Goal: Task Accomplishment & Management: Use online tool/utility

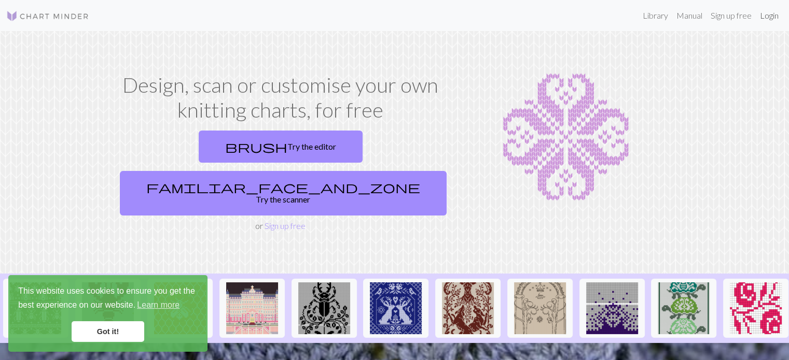
click at [773, 17] on link "Login" at bounding box center [769, 15] width 27 height 21
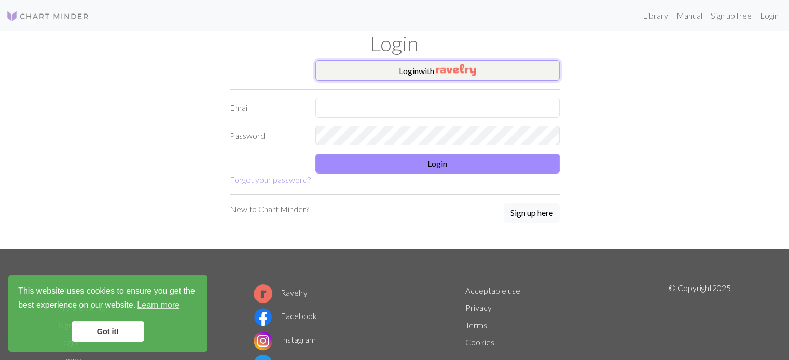
click at [438, 74] on img "button" at bounding box center [456, 70] width 40 height 12
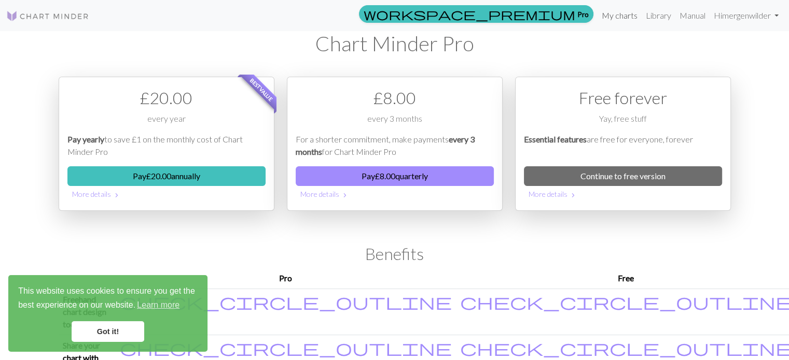
click at [622, 18] on link "My charts" at bounding box center [619, 15] width 44 height 21
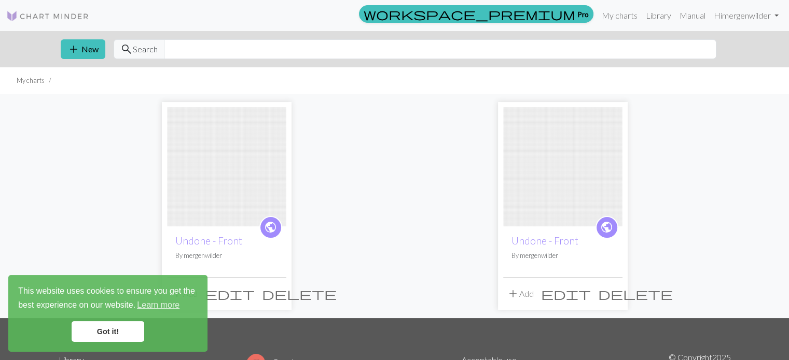
click at [94, 331] on link "Got it!" at bounding box center [108, 332] width 73 height 21
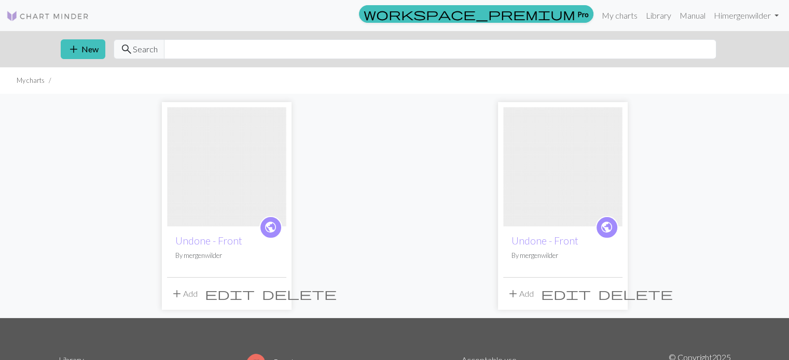
click at [255, 298] on span "edit" at bounding box center [230, 294] width 50 height 15
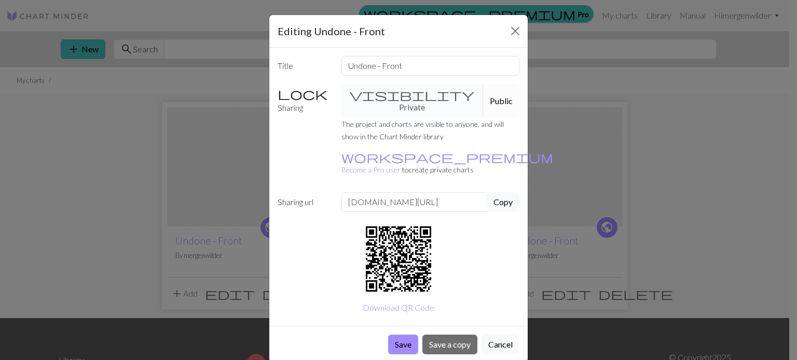
click at [503, 335] on button "Cancel" at bounding box center [500, 345] width 38 height 20
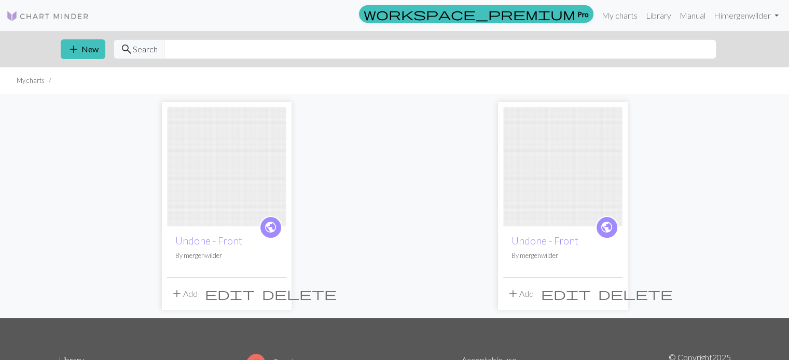
click at [246, 201] on img at bounding box center [226, 166] width 119 height 119
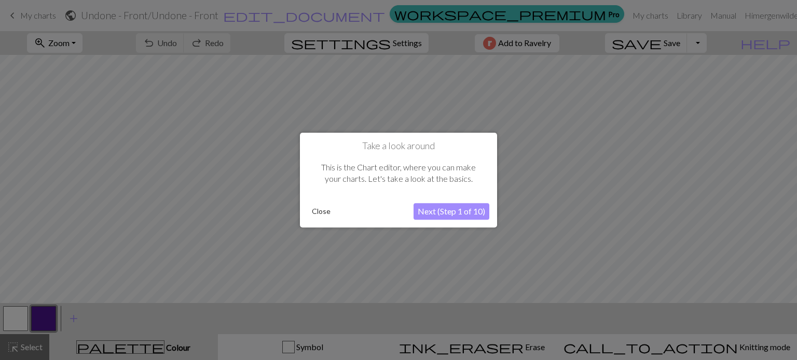
click at [457, 212] on button "Next (Step 1 of 10)" at bounding box center [451, 211] width 76 height 17
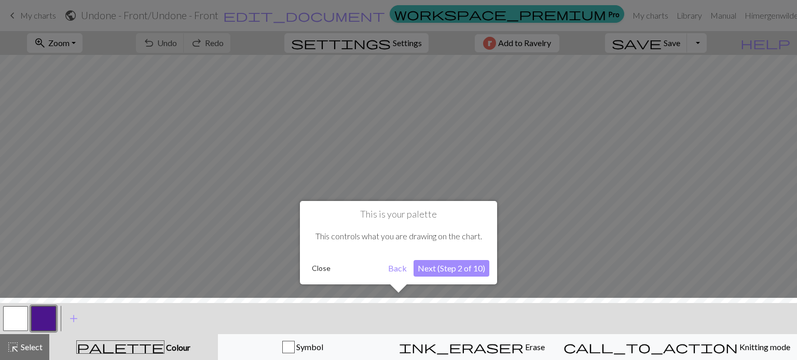
click at [443, 270] on button "Next (Step 2 of 10)" at bounding box center [451, 268] width 76 height 17
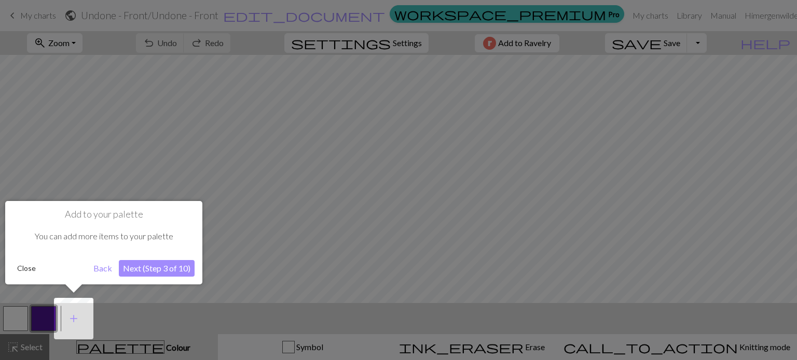
click at [175, 269] on button "Next (Step 3 of 10)" at bounding box center [157, 268] width 76 height 17
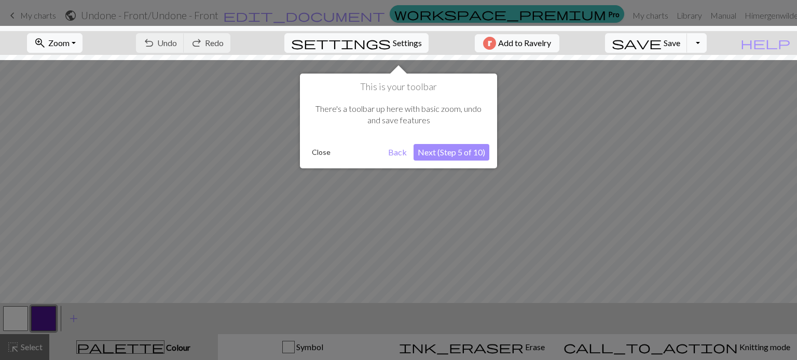
click at [443, 155] on button "Next (Step 5 of 10)" at bounding box center [451, 152] width 76 height 17
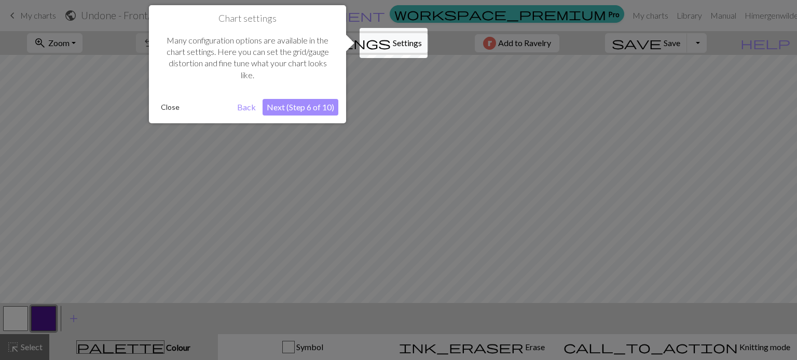
click at [313, 108] on button "Next (Step 6 of 10)" at bounding box center [300, 107] width 76 height 17
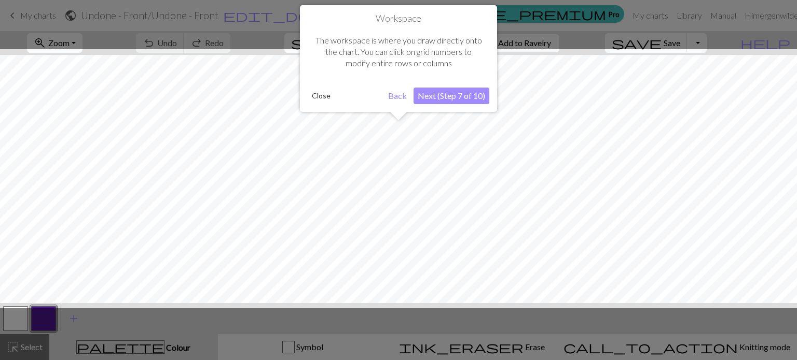
scroll to position [39, 0]
click at [452, 95] on button "Next (Step 7 of 10)" at bounding box center [451, 96] width 76 height 17
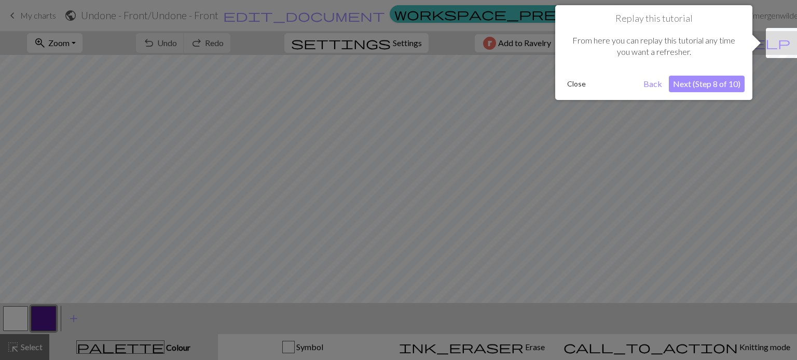
click at [706, 85] on button "Next (Step 8 of 10)" at bounding box center [706, 84] width 76 height 17
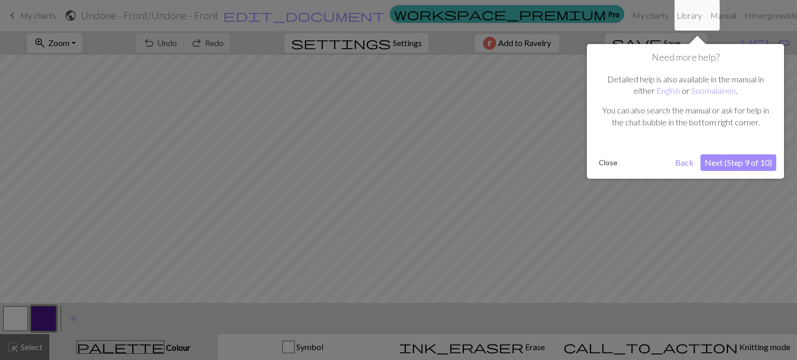
click at [732, 164] on button "Next (Step 9 of 10)" at bounding box center [738, 163] width 76 height 17
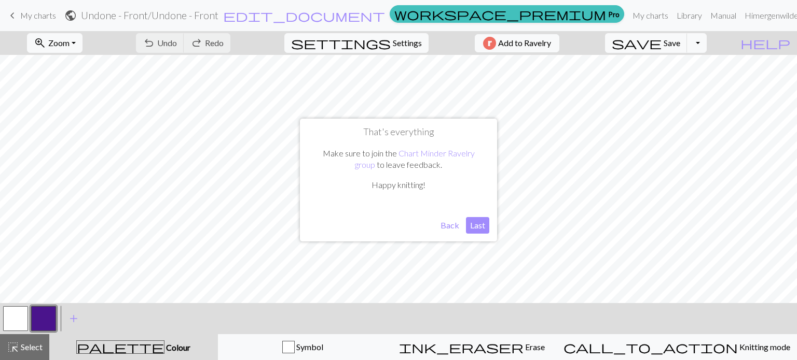
click at [485, 221] on button "Last" at bounding box center [477, 225] width 23 height 17
click at [49, 320] on button "button" at bounding box center [43, 318] width 25 height 25
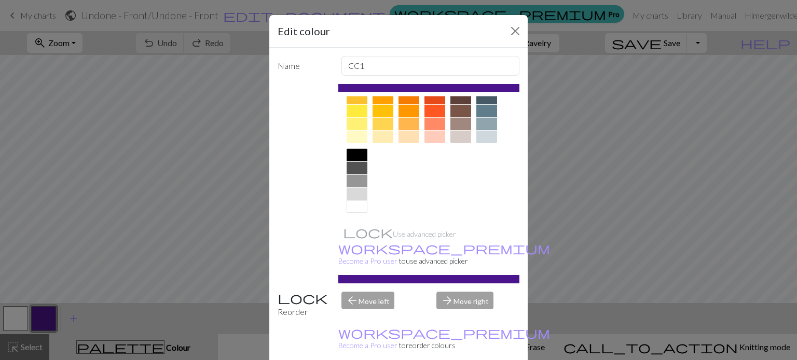
scroll to position [167, 0]
click at [354, 151] on div at bounding box center [356, 154] width 21 height 12
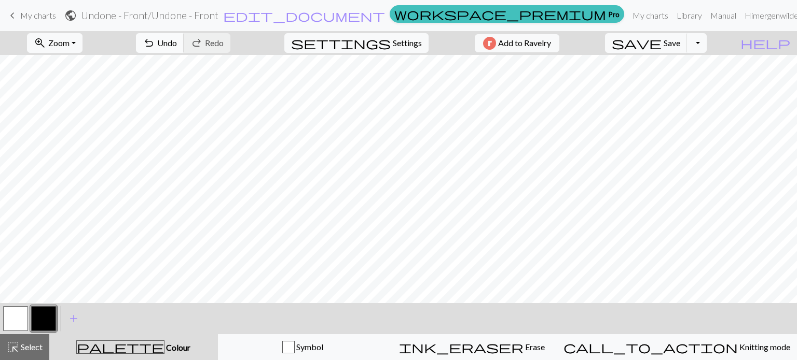
click at [177, 43] on span "Undo" at bounding box center [167, 43] width 20 height 10
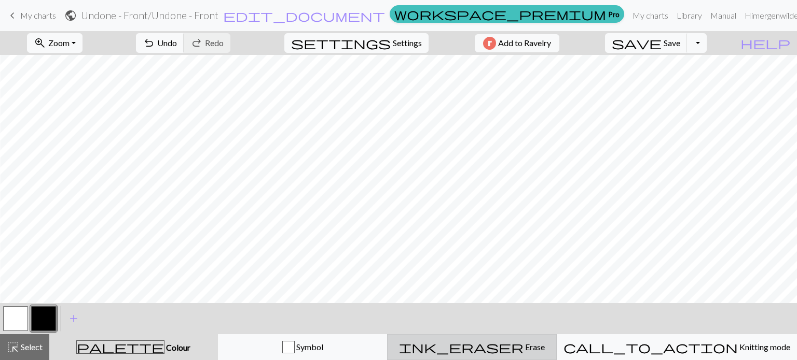
click at [510, 350] on span "ink_eraser" at bounding box center [461, 347] width 124 height 15
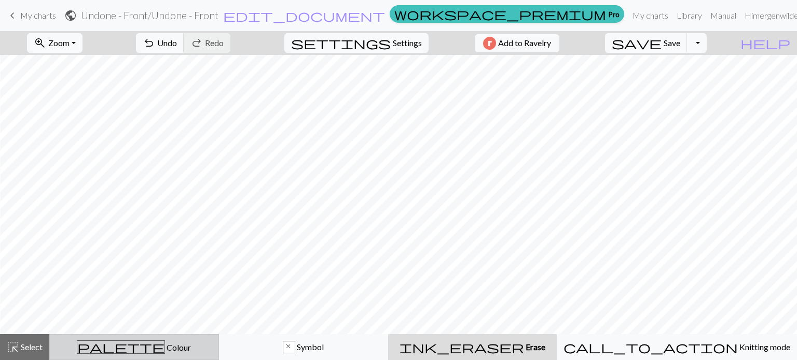
click at [170, 353] on div "palette Colour Colour" at bounding box center [134, 347] width 156 height 13
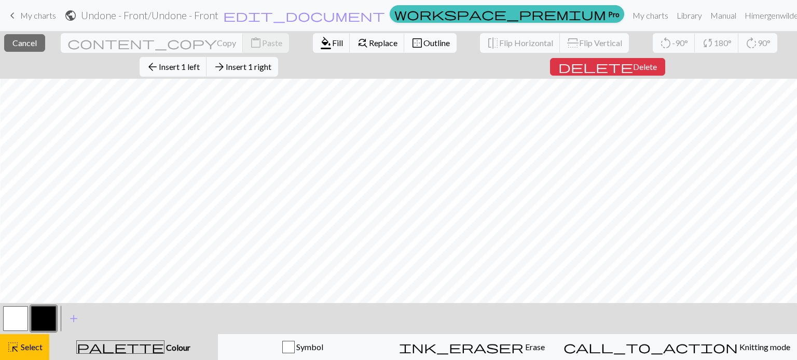
click at [423, 47] on span "Outline" at bounding box center [436, 43] width 26 height 10
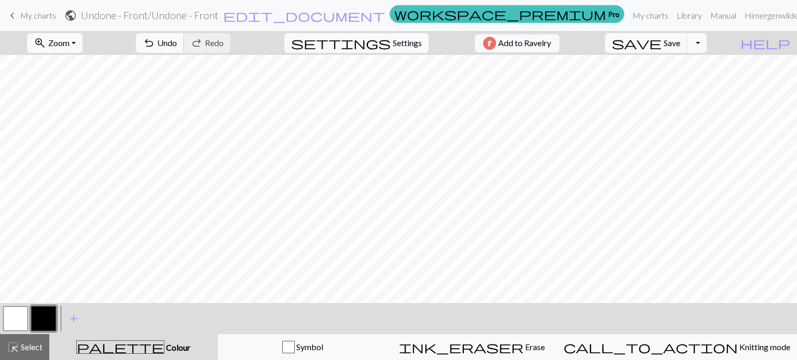
click at [177, 38] on span "Undo" at bounding box center [167, 43] width 20 height 10
click at [177, 46] on span "Undo" at bounding box center [167, 43] width 20 height 10
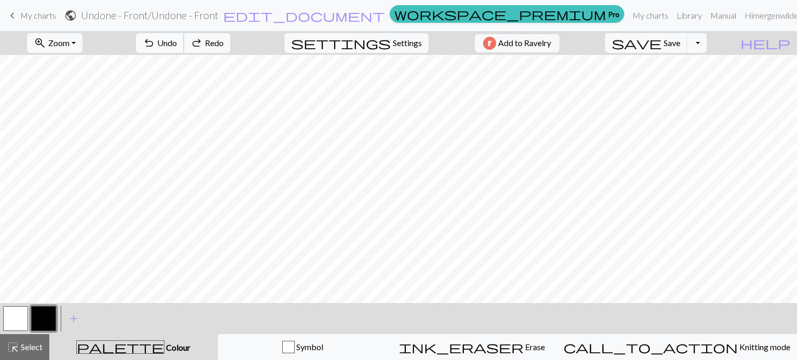
click at [177, 46] on span "Undo" at bounding box center [167, 43] width 20 height 10
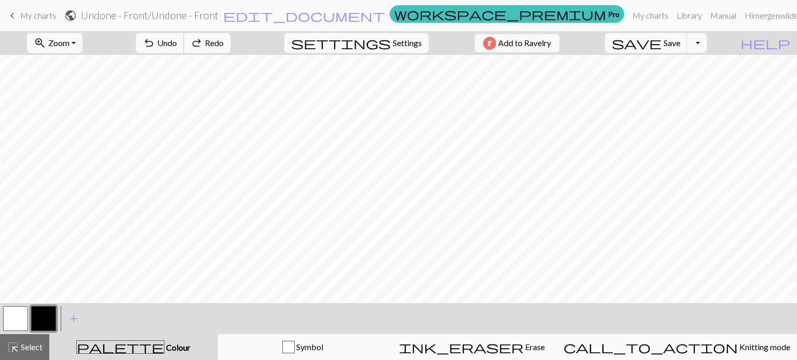
click at [177, 46] on span "Undo" at bounding box center [167, 43] width 20 height 10
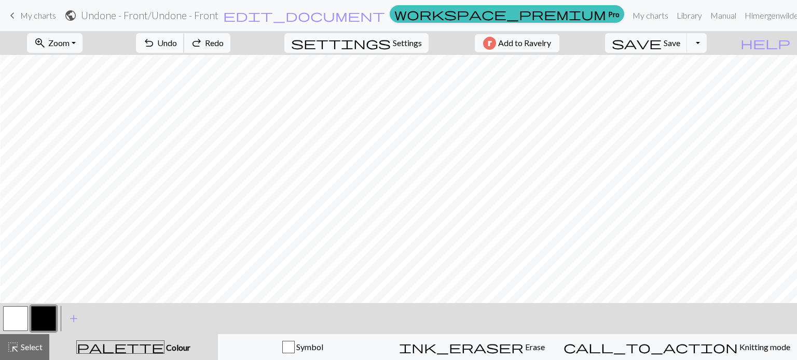
click at [177, 46] on span "Undo" at bounding box center [167, 43] width 20 height 10
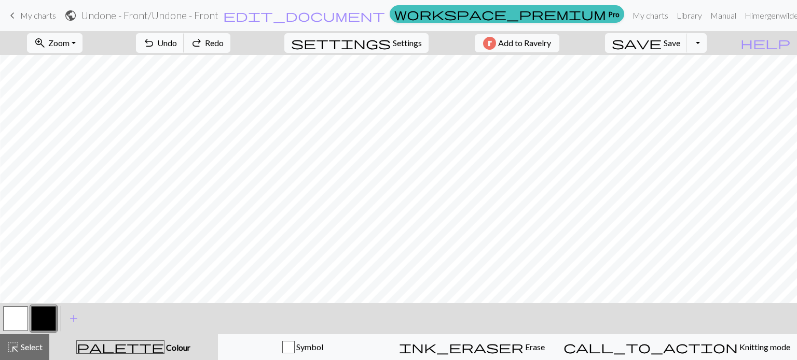
click at [177, 46] on span "Undo" at bounding box center [167, 43] width 20 height 10
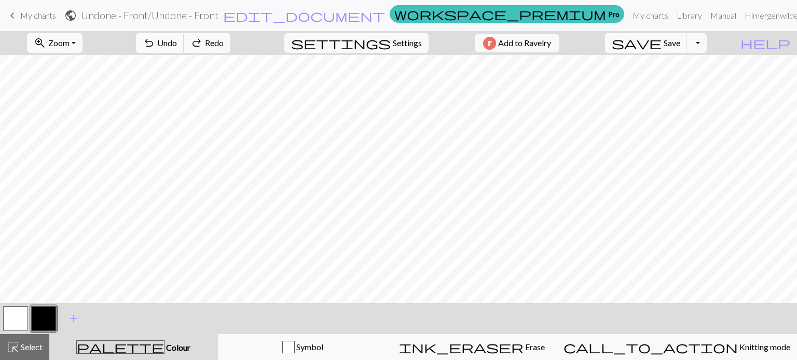
click at [177, 46] on span "Undo" at bounding box center [167, 43] width 20 height 10
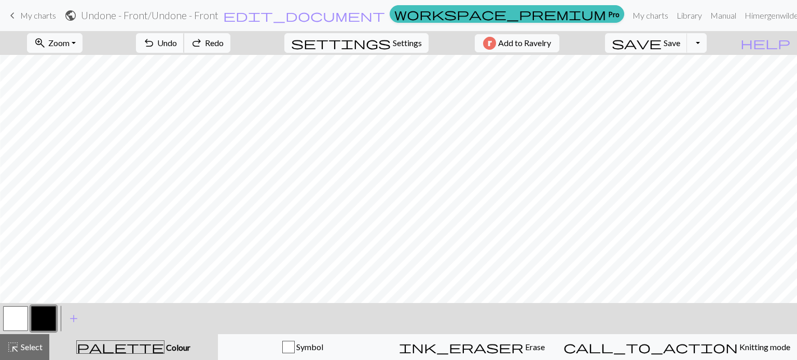
click at [177, 46] on span "Undo" at bounding box center [167, 43] width 20 height 10
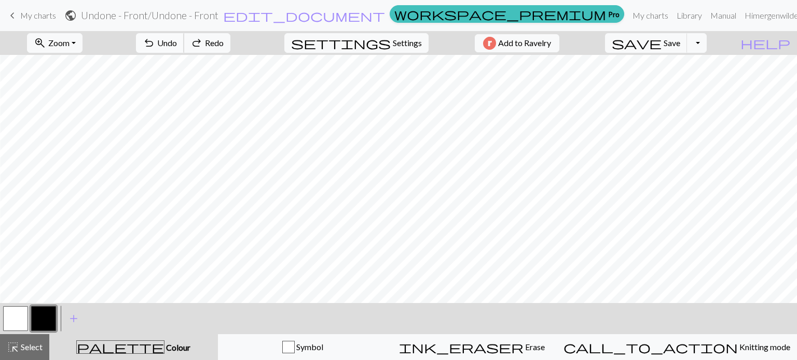
click at [177, 46] on span "Undo" at bounding box center [167, 43] width 20 height 10
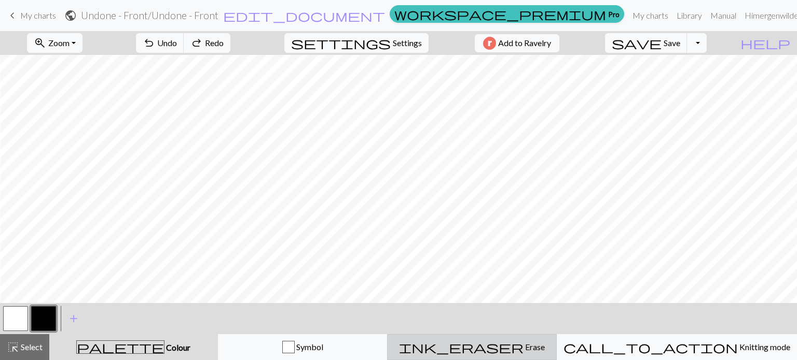
click at [496, 346] on div "ink_eraser Erase Erase" at bounding box center [472, 347] width 156 height 12
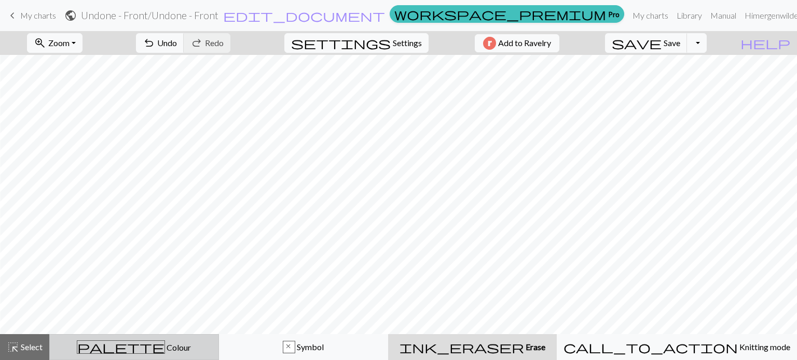
click at [197, 348] on div "palette Colour Colour" at bounding box center [134, 347] width 156 height 13
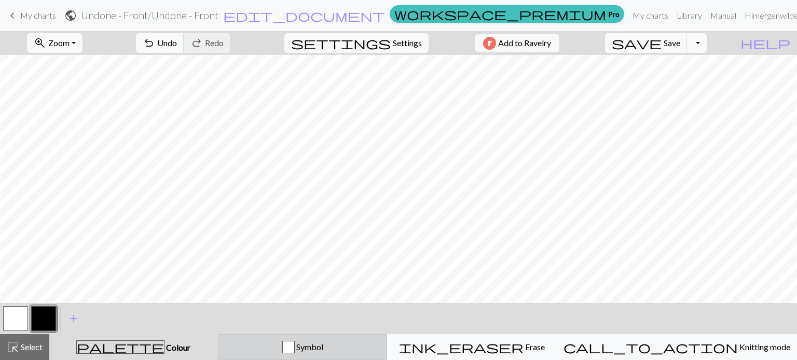
click at [323, 346] on span "Symbol" at bounding box center [309, 347] width 29 height 10
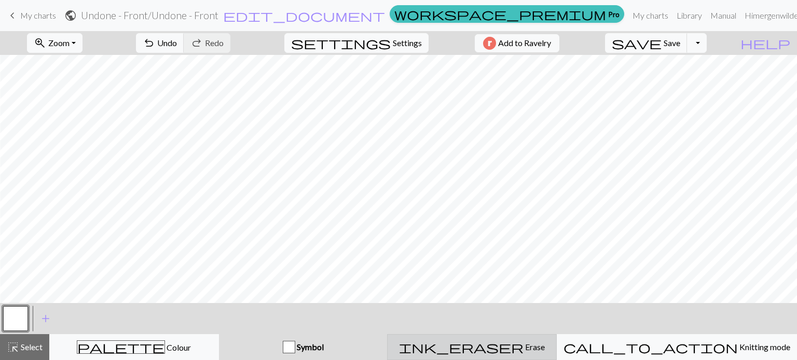
click at [523, 343] on span "Erase" at bounding box center [533, 347] width 21 height 10
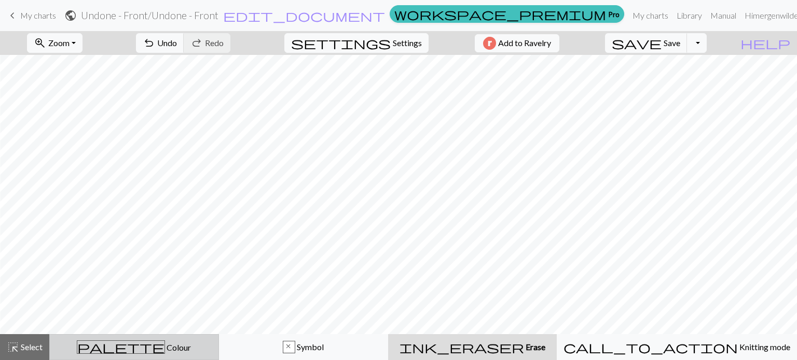
click at [191, 349] on div "palette Colour Colour" at bounding box center [134, 347] width 156 height 13
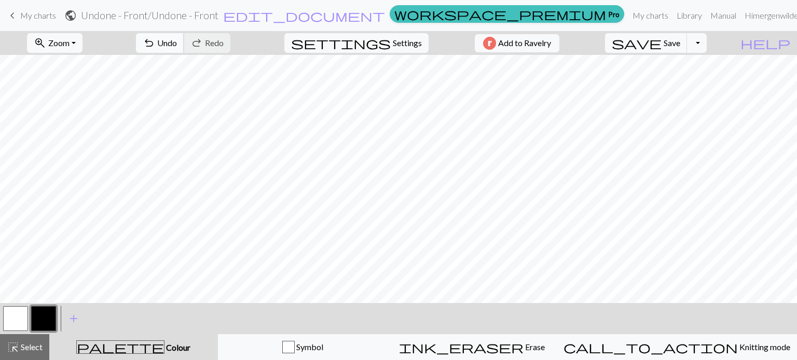
click at [177, 43] on span "Undo" at bounding box center [167, 43] width 20 height 10
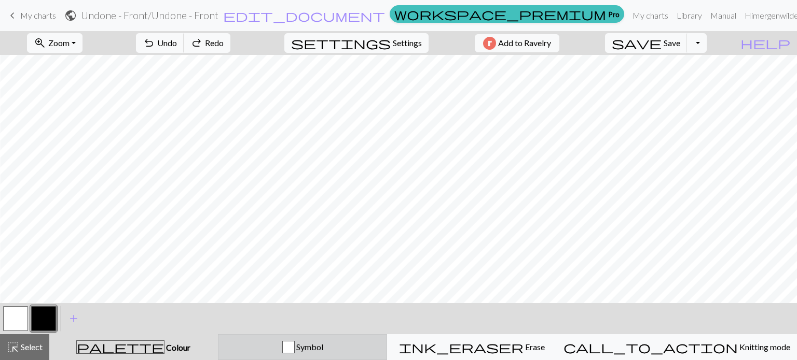
click at [323, 350] on span "Symbol" at bounding box center [309, 347] width 29 height 10
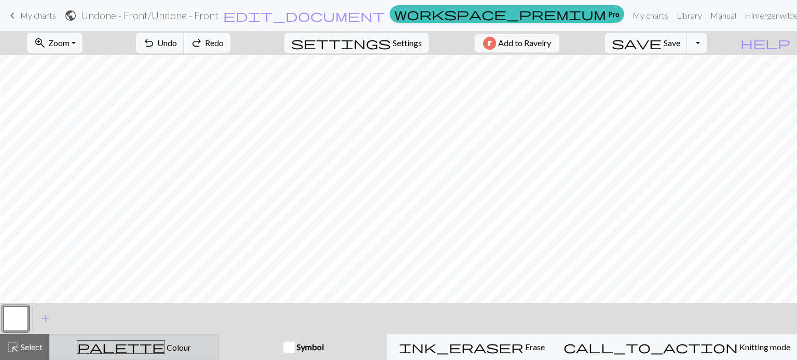
drag, startPoint x: 155, startPoint y: 345, endPoint x: 213, endPoint y: 311, distance: 67.7
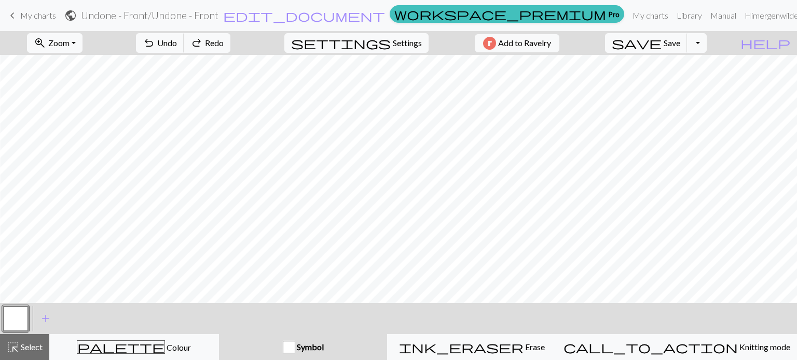
click at [165, 345] on span "Colour" at bounding box center [178, 348] width 26 height 10
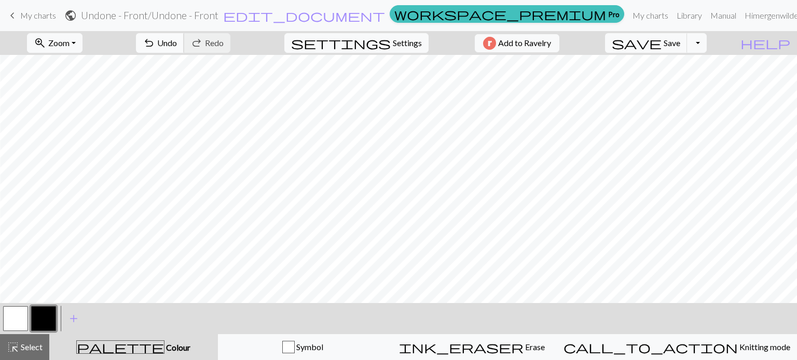
click at [177, 43] on span "Undo" at bounding box center [167, 43] width 20 height 10
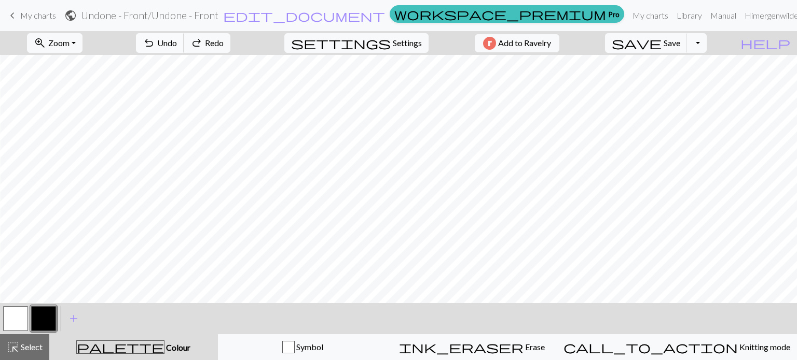
click at [177, 43] on span "Undo" at bounding box center [167, 43] width 20 height 10
click at [203, 41] on span "redo" at bounding box center [196, 43] width 12 height 15
click at [224, 38] on span "Redo" at bounding box center [214, 43] width 19 height 10
click at [184, 49] on button "undo Undo Undo" at bounding box center [160, 43] width 48 height 20
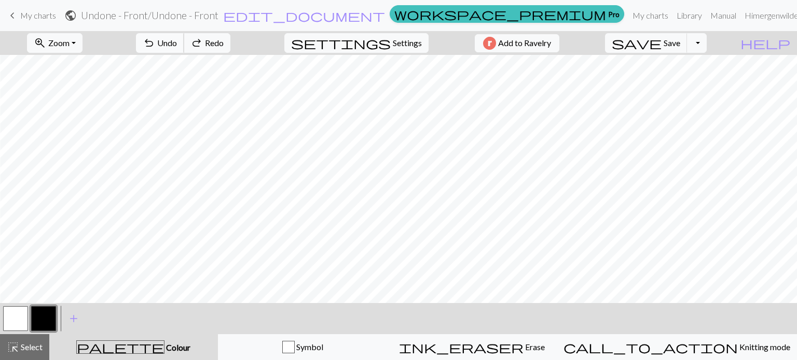
click at [177, 48] on span "Undo" at bounding box center [167, 43] width 20 height 10
click at [177, 47] on span "Undo" at bounding box center [167, 43] width 20 height 10
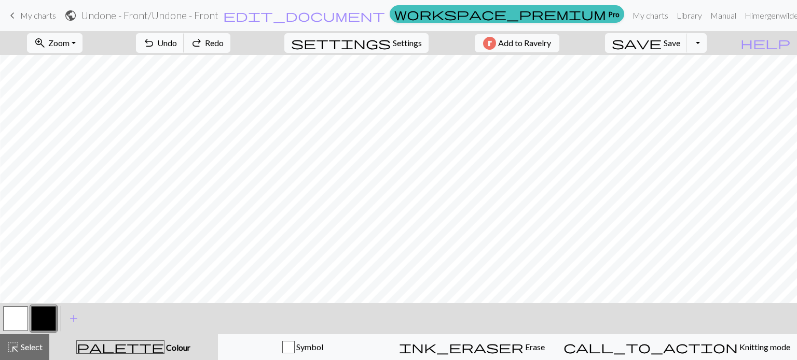
click at [177, 47] on span "Undo" at bounding box center [167, 43] width 20 height 10
click at [177, 46] on span "Undo" at bounding box center [167, 43] width 20 height 10
click at [82, 40] on button "zoom_in Zoom Zoom" at bounding box center [54, 43] width 55 height 20
click at [67, 86] on button "Fit width" at bounding box center [68, 82] width 82 height 17
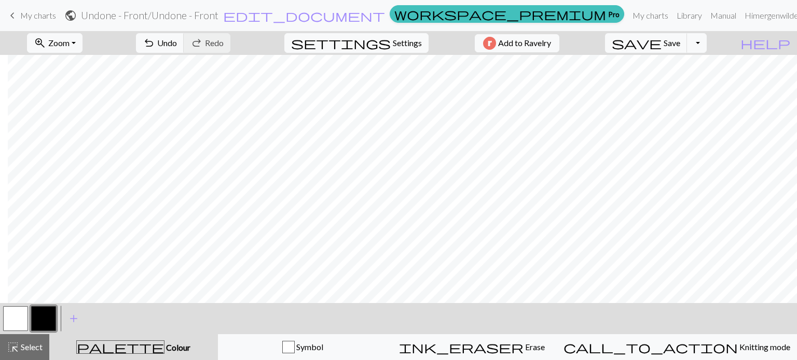
scroll to position [0, 8]
click at [82, 40] on button "zoom_in Zoom Zoom" at bounding box center [54, 43] width 55 height 20
click at [46, 46] on span "zoom_in" at bounding box center [40, 43] width 12 height 15
click at [46, 43] on span "zoom_in" at bounding box center [40, 43] width 12 height 15
click at [69, 138] on button "100%" at bounding box center [68, 141] width 82 height 17
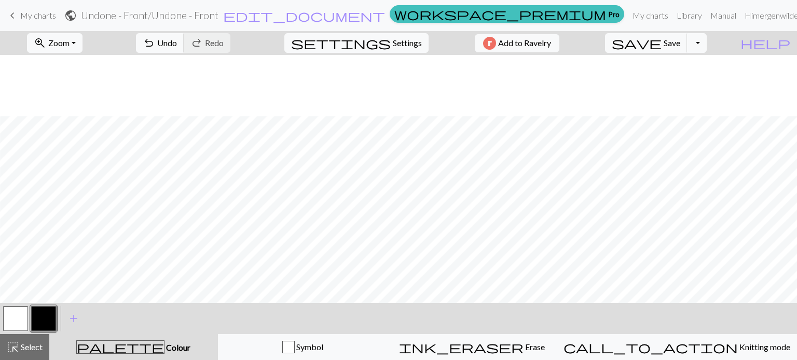
scroll to position [104, 8]
click at [82, 40] on button "zoom_in Zoom Zoom" at bounding box center [54, 43] width 55 height 20
click at [71, 122] on button "50%" at bounding box center [68, 124] width 82 height 17
click at [82, 39] on button "zoom_in Zoom Zoom" at bounding box center [54, 43] width 55 height 20
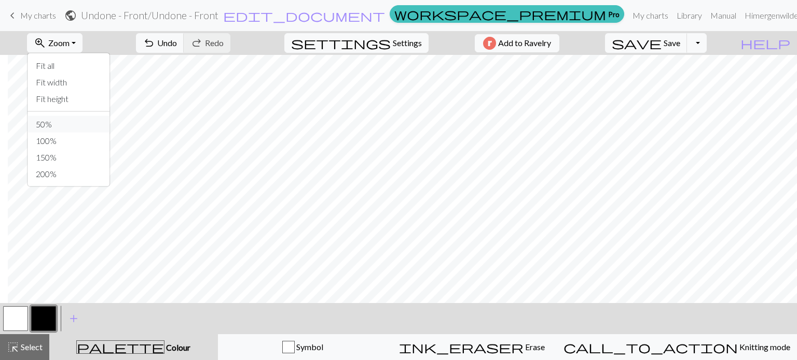
click at [67, 122] on button "50%" at bounding box center [68, 124] width 82 height 17
click at [82, 44] on button "zoom_in Zoom Zoom" at bounding box center [54, 43] width 55 height 20
click at [59, 140] on button "100%" at bounding box center [68, 141] width 82 height 17
click at [177, 43] on span "Undo" at bounding box center [167, 43] width 20 height 10
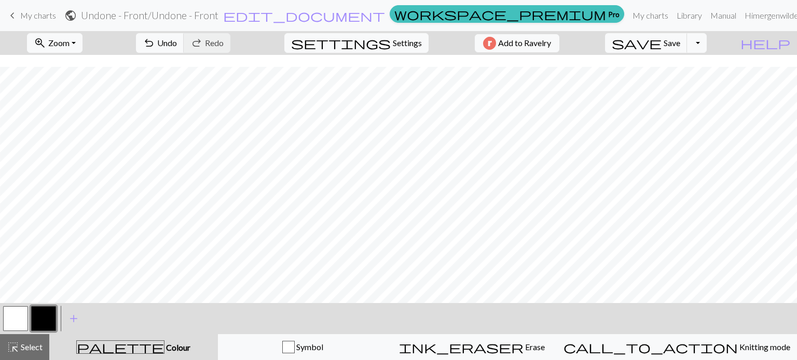
scroll to position [104, 8]
click at [177, 41] on span "Undo" at bounding box center [167, 43] width 20 height 10
click at [177, 48] on span "Undo" at bounding box center [167, 43] width 20 height 10
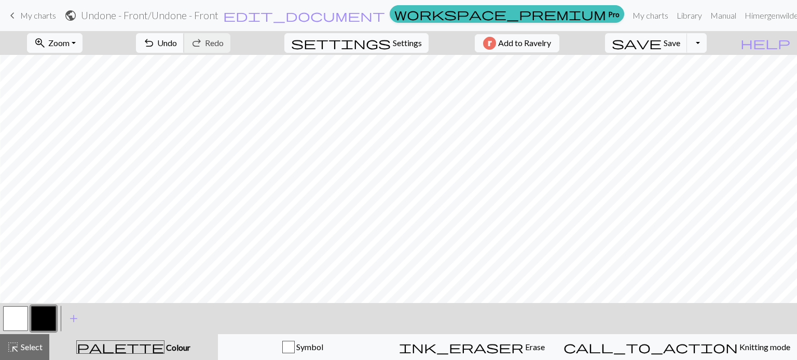
click at [184, 36] on button "undo Undo Undo" at bounding box center [160, 43] width 48 height 20
click at [177, 43] on span "Undo" at bounding box center [167, 43] width 20 height 10
click at [184, 43] on button "undo Undo Undo" at bounding box center [160, 43] width 48 height 20
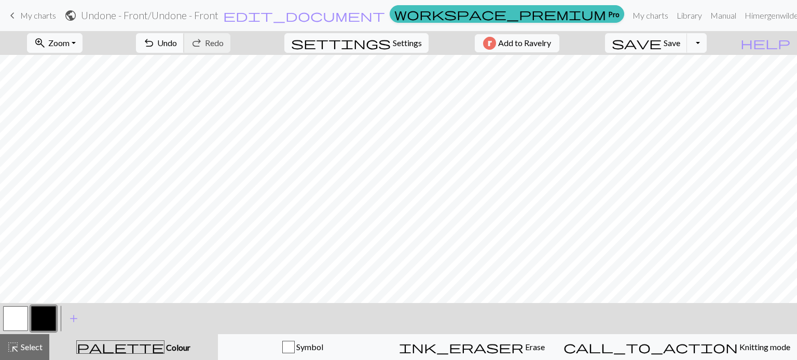
click at [177, 44] on span "Undo" at bounding box center [167, 43] width 20 height 10
click at [184, 47] on button "undo Undo Undo" at bounding box center [160, 43] width 48 height 20
click at [184, 48] on button "undo Undo Undo" at bounding box center [160, 43] width 48 height 20
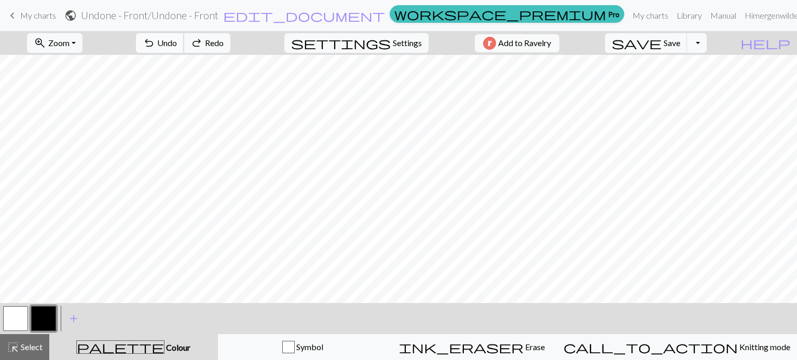
click at [184, 48] on button "undo Undo Undo" at bounding box center [160, 43] width 48 height 20
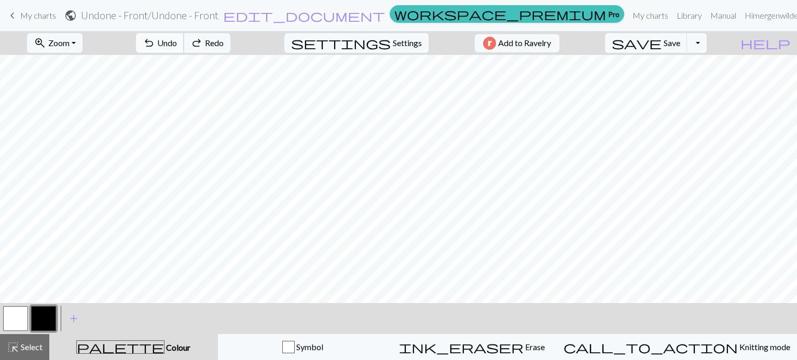
click at [184, 48] on button "undo Undo Undo" at bounding box center [160, 43] width 48 height 20
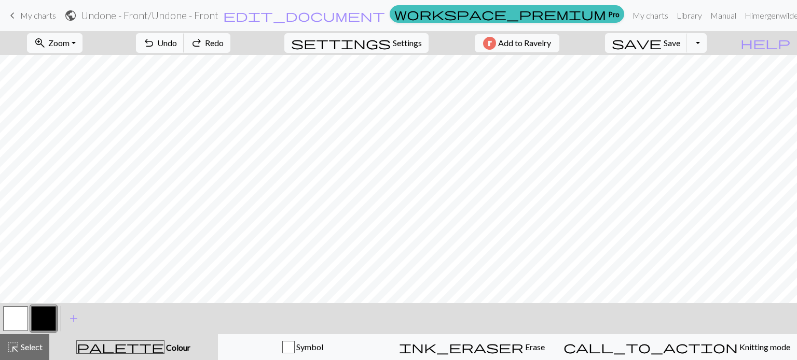
click at [184, 48] on button "undo Undo Undo" at bounding box center [160, 43] width 48 height 20
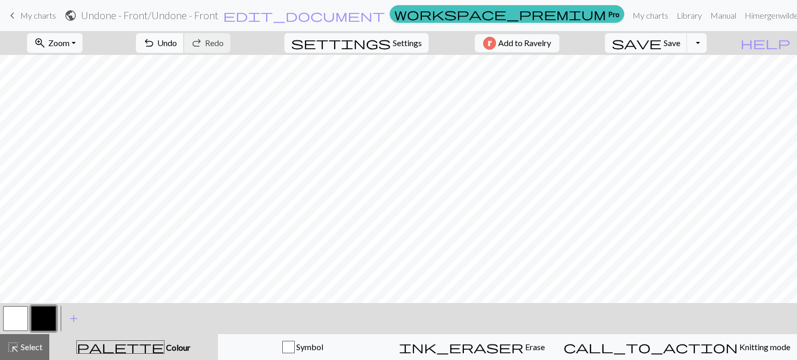
click at [177, 45] on span "Undo" at bounding box center [167, 43] width 20 height 10
click at [155, 47] on span "undo" at bounding box center [149, 43] width 12 height 15
click at [177, 41] on span "Undo" at bounding box center [167, 43] width 20 height 10
click at [177, 40] on span "Undo" at bounding box center [167, 43] width 20 height 10
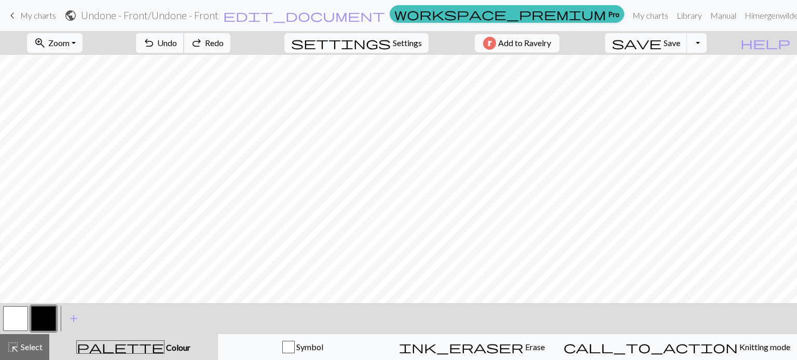
click at [177, 40] on span "Undo" at bounding box center [167, 43] width 20 height 10
click at [177, 43] on span "Undo" at bounding box center [167, 43] width 20 height 10
click at [177, 44] on span "Undo" at bounding box center [167, 43] width 20 height 10
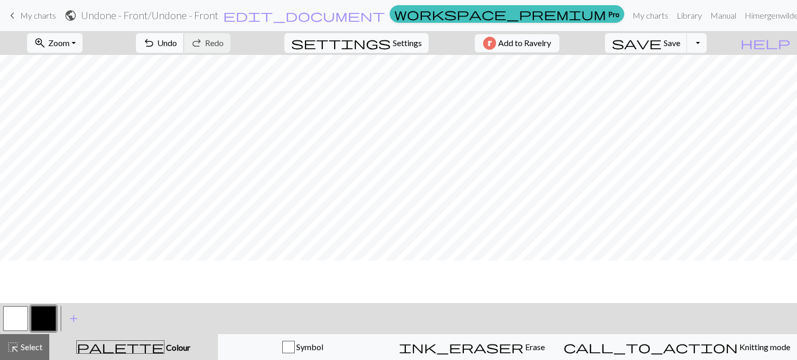
scroll to position [207, 0]
click at [184, 45] on button "undo Undo Undo" at bounding box center [160, 43] width 48 height 20
click at [155, 43] on span "undo" at bounding box center [149, 43] width 12 height 15
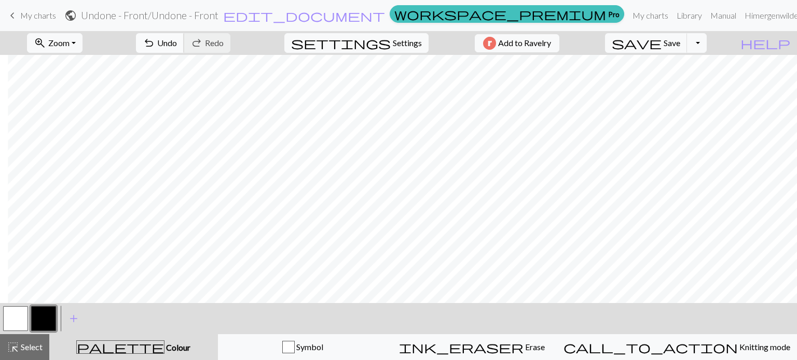
click at [177, 44] on span "Undo" at bounding box center [167, 43] width 20 height 10
click at [177, 47] on span "Undo" at bounding box center [167, 43] width 20 height 10
click at [177, 44] on span "Undo" at bounding box center [167, 43] width 20 height 10
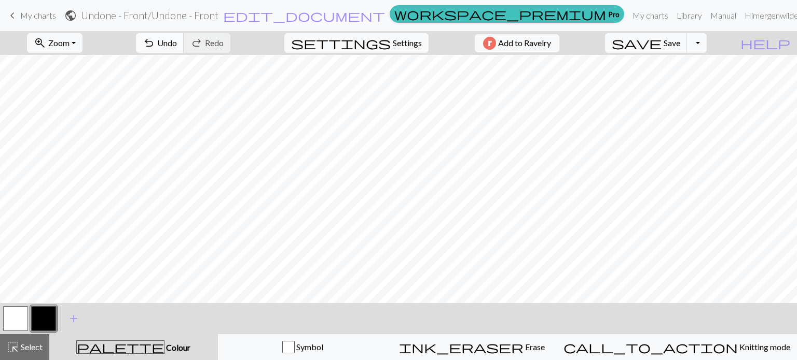
click at [177, 41] on span "Undo" at bounding box center [167, 43] width 20 height 10
click at [177, 42] on span "Undo" at bounding box center [167, 43] width 20 height 10
click at [177, 45] on span "Undo" at bounding box center [167, 43] width 20 height 10
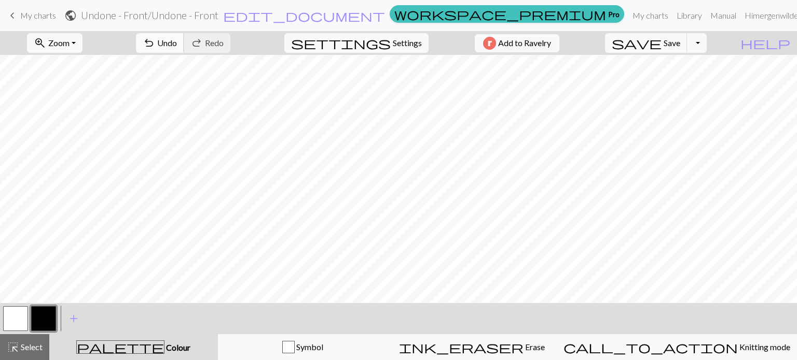
click at [177, 41] on span "Undo" at bounding box center [167, 43] width 20 height 10
click at [177, 40] on span "Undo" at bounding box center [167, 43] width 20 height 10
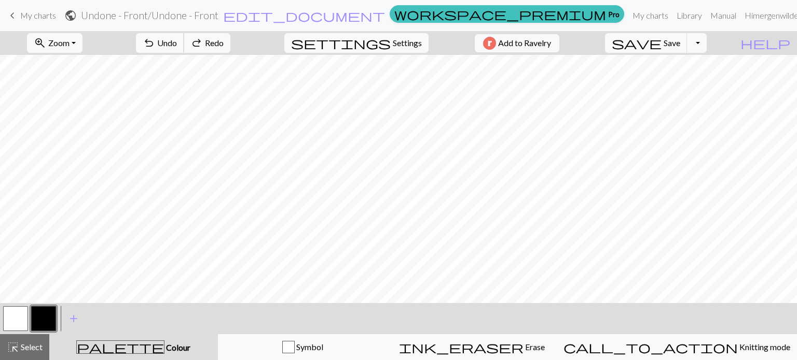
click at [177, 40] on span "Undo" at bounding box center [167, 43] width 20 height 10
click at [177, 39] on span "Undo" at bounding box center [167, 43] width 20 height 10
click at [155, 40] on span "undo" at bounding box center [149, 43] width 12 height 15
click at [177, 41] on span "Undo" at bounding box center [167, 43] width 20 height 10
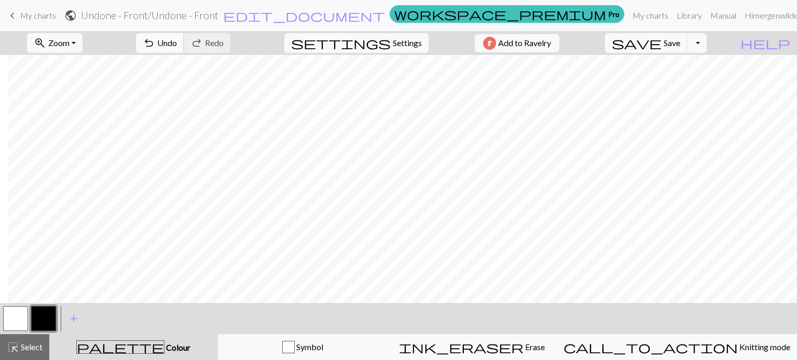
click at [155, 41] on span "undo" at bounding box center [149, 43] width 12 height 15
click at [184, 41] on button "undo Undo Undo" at bounding box center [160, 43] width 48 height 20
click at [155, 41] on span "undo" at bounding box center [149, 43] width 12 height 15
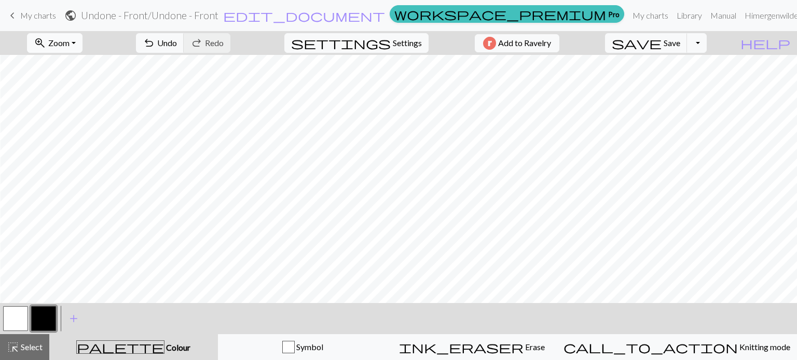
click at [69, 45] on span "Zoom" at bounding box center [58, 43] width 21 height 10
click at [62, 141] on button "100%" at bounding box center [68, 141] width 82 height 17
click at [82, 43] on button "zoom_in Zoom Zoom" at bounding box center [54, 43] width 55 height 20
click at [64, 116] on button "50%" at bounding box center [68, 124] width 82 height 17
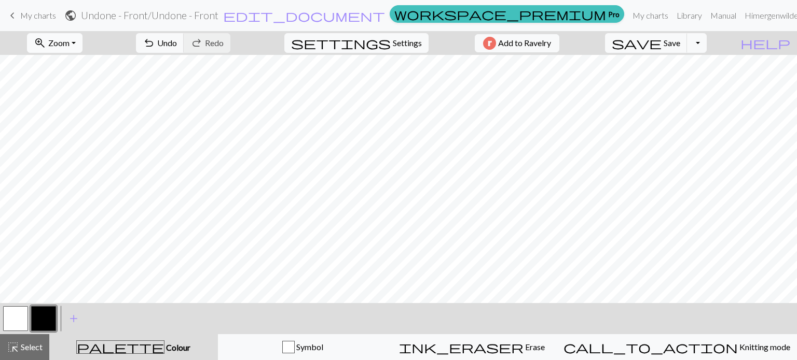
click at [69, 44] on span "Zoom" at bounding box center [58, 43] width 21 height 10
click at [60, 120] on button "50%" at bounding box center [68, 124] width 82 height 17
click at [69, 45] on span "Zoom" at bounding box center [58, 43] width 21 height 10
click at [65, 138] on button "100%" at bounding box center [68, 141] width 82 height 17
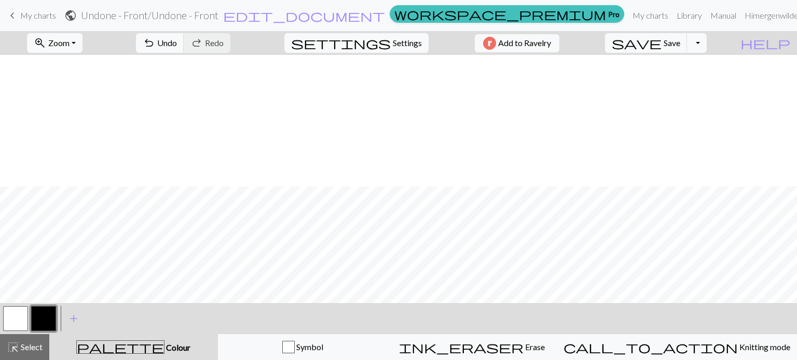
scroll to position [774, 0]
click at [155, 43] on span "undo" at bounding box center [149, 43] width 12 height 15
click at [184, 40] on button "undo Undo Undo" at bounding box center [160, 43] width 48 height 20
click at [177, 47] on span "Undo" at bounding box center [167, 43] width 20 height 10
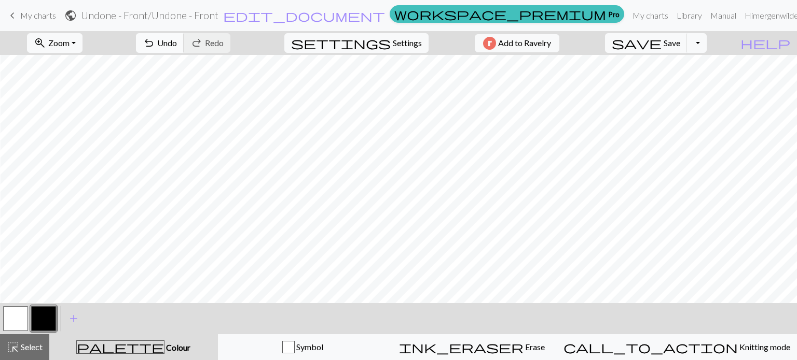
click at [177, 40] on span "Undo" at bounding box center [167, 43] width 20 height 10
click at [177, 39] on span "Undo" at bounding box center [167, 43] width 20 height 10
click at [184, 44] on button "undo Undo Undo" at bounding box center [160, 43] width 48 height 20
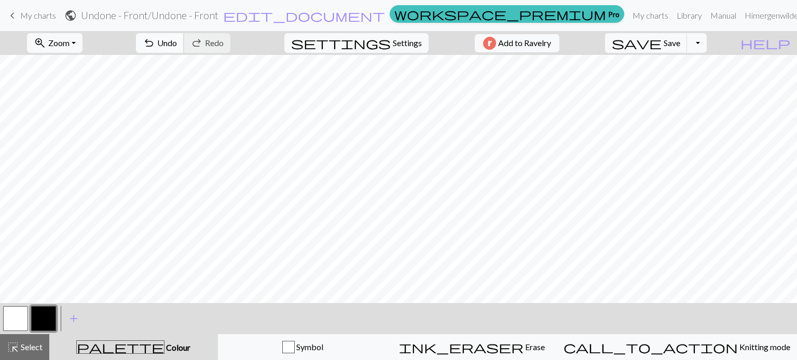
drag, startPoint x: 210, startPoint y: 44, endPoint x: 225, endPoint y: 52, distance: 17.4
click at [177, 44] on span "Undo" at bounding box center [167, 43] width 20 height 10
click at [177, 40] on span "Undo" at bounding box center [167, 43] width 20 height 10
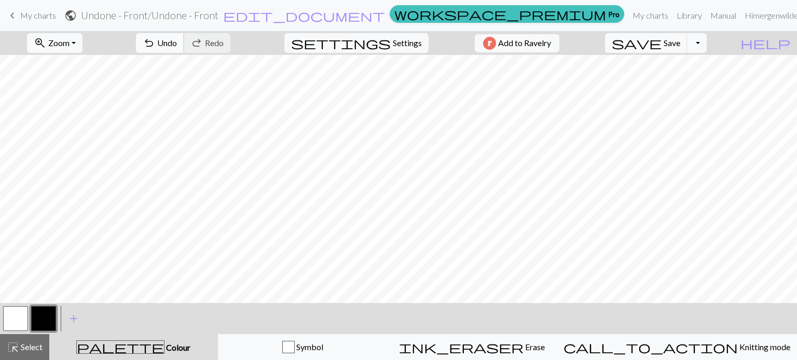
click at [177, 45] on span "Undo" at bounding box center [167, 43] width 20 height 10
click at [177, 41] on span "Undo" at bounding box center [167, 43] width 20 height 10
click at [177, 39] on span "Undo" at bounding box center [167, 43] width 20 height 10
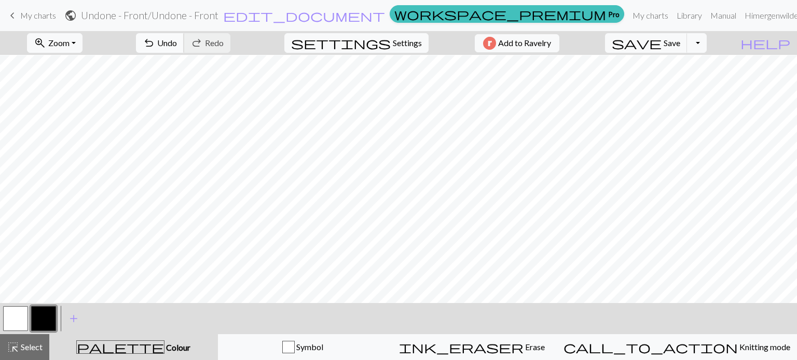
click at [177, 48] on span "Undo" at bounding box center [167, 43] width 20 height 10
click at [177, 47] on span "Undo" at bounding box center [167, 43] width 20 height 10
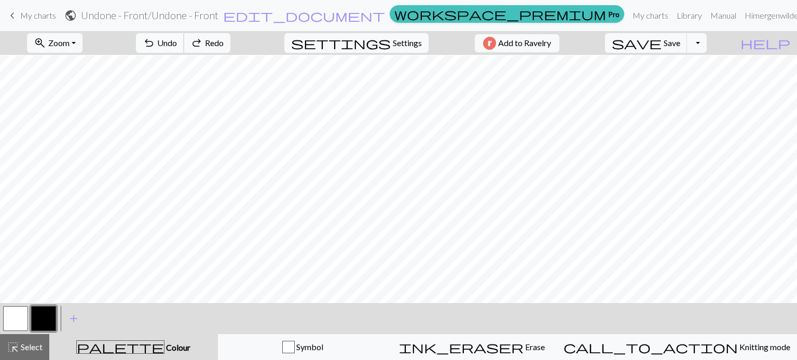
click at [177, 47] on span "Undo" at bounding box center [167, 43] width 20 height 10
click at [177, 45] on span "Undo" at bounding box center [167, 43] width 20 height 10
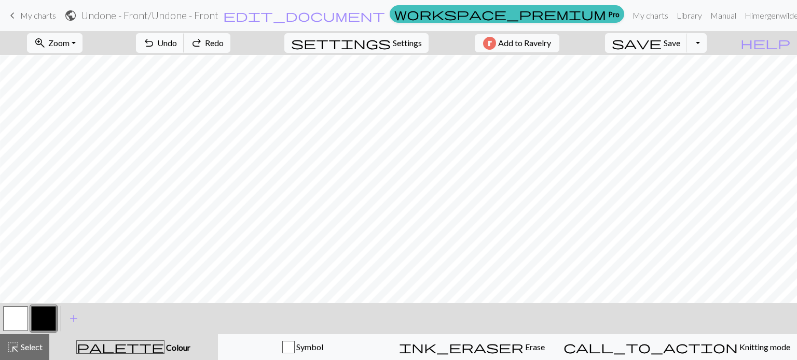
click at [177, 45] on span "Undo" at bounding box center [167, 43] width 20 height 10
click at [155, 45] on span "undo" at bounding box center [149, 43] width 12 height 15
click at [177, 46] on span "Undo" at bounding box center [167, 43] width 20 height 10
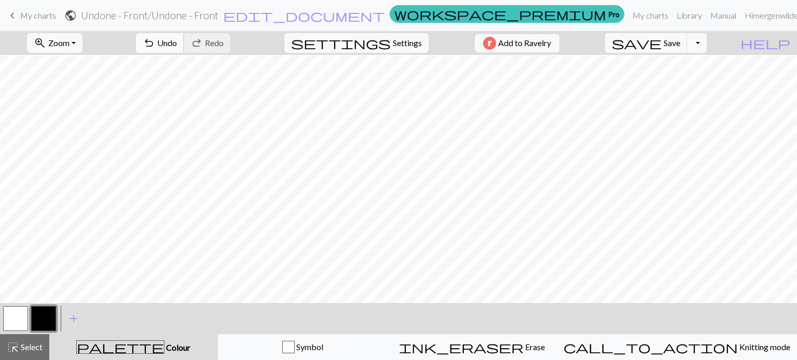
click at [184, 44] on button "undo Undo Undo" at bounding box center [160, 43] width 48 height 20
click at [184, 42] on button "undo Undo Undo" at bounding box center [160, 43] width 48 height 20
click at [63, 39] on button "zoom_in Zoom Zoom" at bounding box center [54, 43] width 55 height 20
click at [60, 143] on button "100%" at bounding box center [68, 141] width 82 height 17
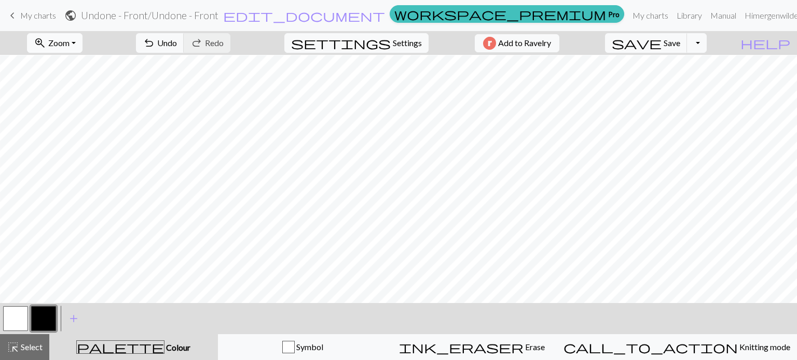
click at [69, 41] on span "Zoom" at bounding box center [58, 43] width 21 height 10
click at [71, 82] on button "Fit width" at bounding box center [68, 82] width 82 height 17
click at [73, 37] on button "zoom_in Zoom Zoom" at bounding box center [54, 43] width 55 height 20
click at [61, 124] on button "50%" at bounding box center [68, 124] width 82 height 17
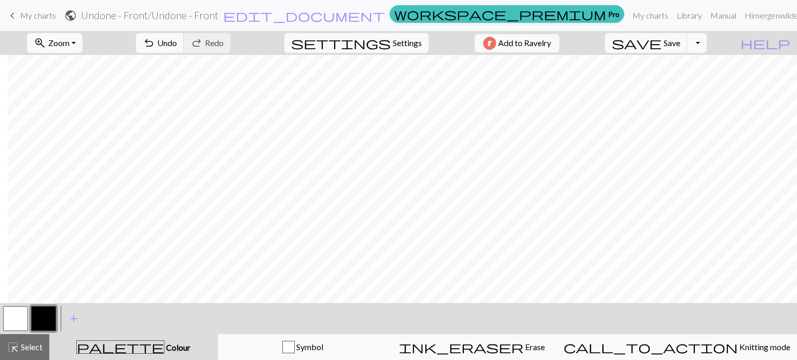
click at [64, 40] on span "Zoom" at bounding box center [58, 43] width 21 height 10
click at [59, 138] on button "100%" at bounding box center [68, 141] width 82 height 17
click at [155, 45] on span "undo" at bounding box center [149, 43] width 12 height 15
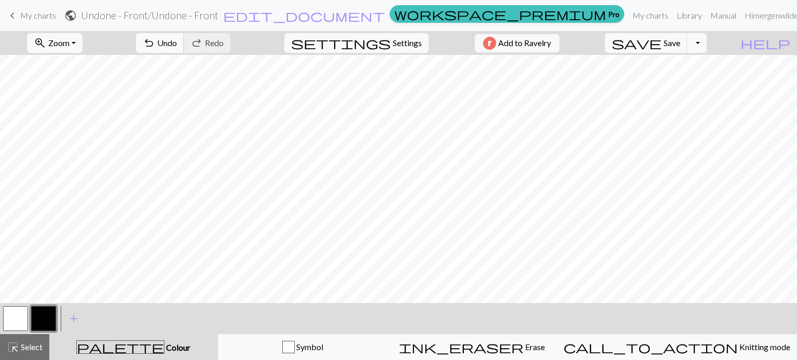
click at [155, 38] on span "undo" at bounding box center [149, 43] width 12 height 15
click at [177, 48] on span "Undo" at bounding box center [167, 43] width 20 height 10
drag, startPoint x: 218, startPoint y: 38, endPoint x: 199, endPoint y: 43, distance: 19.2
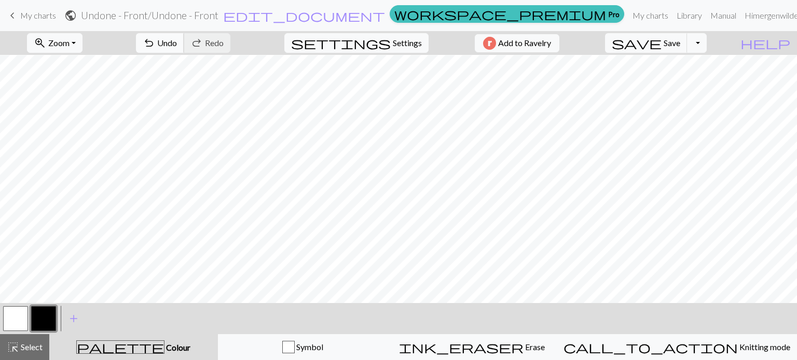
click at [177, 38] on span "Undo" at bounding box center [167, 43] width 20 height 10
click at [155, 39] on span "undo" at bounding box center [149, 43] width 12 height 15
click at [706, 43] on button "Toggle Dropdown" at bounding box center [697, 43] width 20 height 20
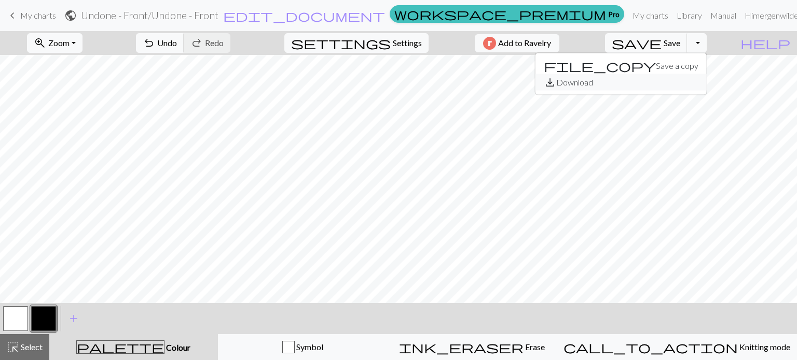
click at [695, 87] on button "save_alt Download" at bounding box center [620, 82] width 171 height 17
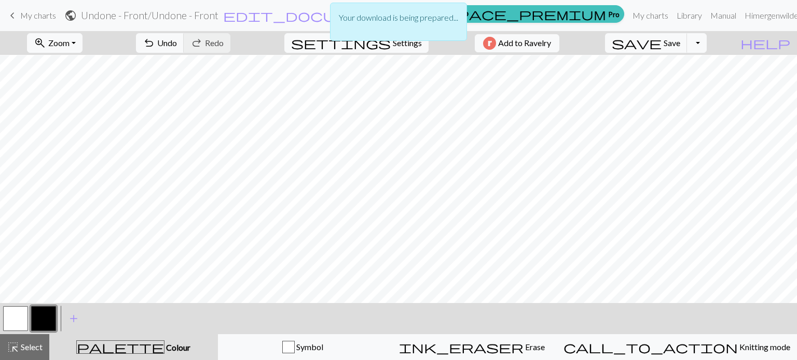
click at [718, 43] on div "Your download is being prepared..." at bounding box center [398, 24] width 797 height 49
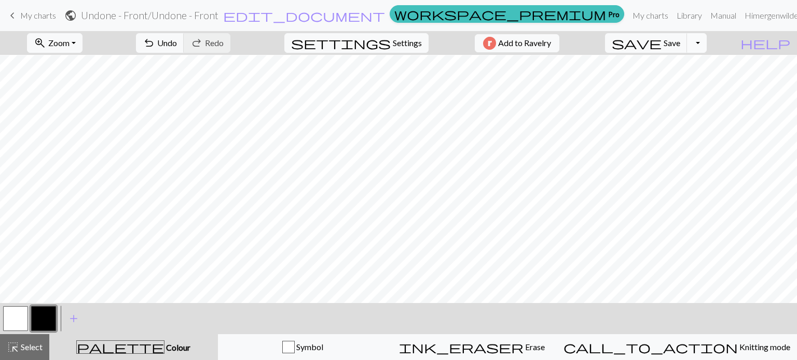
click at [706, 45] on button "Toggle Dropdown" at bounding box center [697, 43] width 20 height 20
click at [678, 64] on button "file_copy Save a copy" at bounding box center [620, 66] width 171 height 17
click at [683, 43] on button "save Save Save" at bounding box center [646, 43] width 82 height 20
click at [706, 45] on button "Toggle Dropdown" at bounding box center [697, 43] width 20 height 20
click at [687, 66] on button "file_copy Save a copy" at bounding box center [620, 66] width 171 height 17
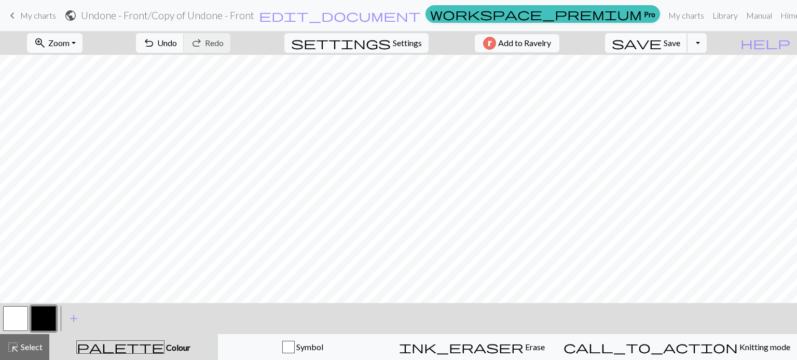
click at [687, 51] on button "save Save Save" at bounding box center [646, 43] width 82 height 20
click at [706, 51] on button "Toggle Dropdown" at bounding box center [697, 43] width 20 height 20
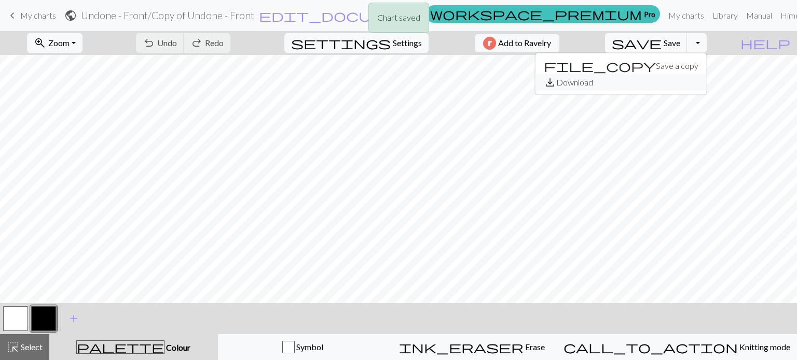
click at [682, 81] on button "save_alt Download" at bounding box center [620, 82] width 171 height 17
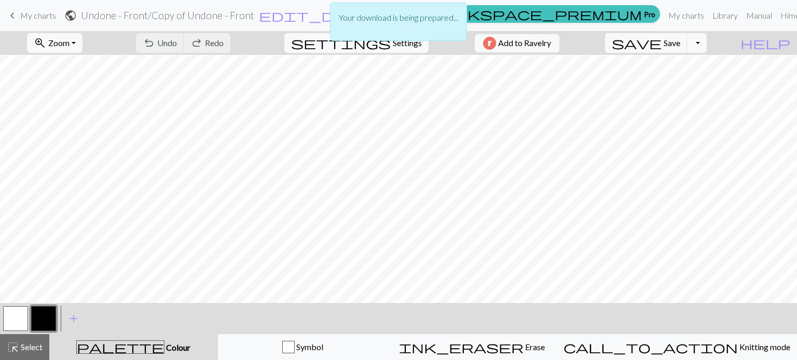
scroll to position [397, 0]
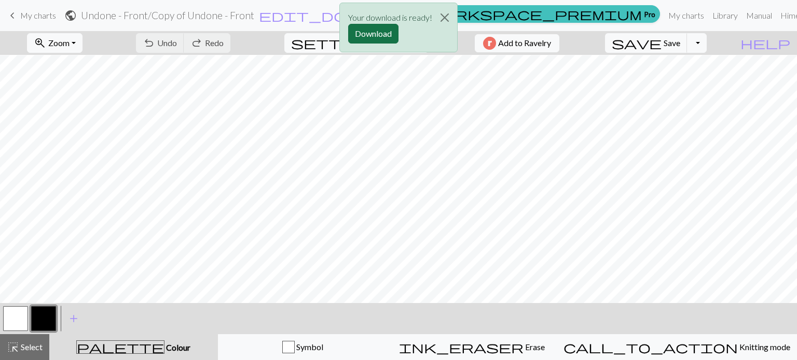
click at [381, 29] on button "Download" at bounding box center [373, 34] width 50 height 20
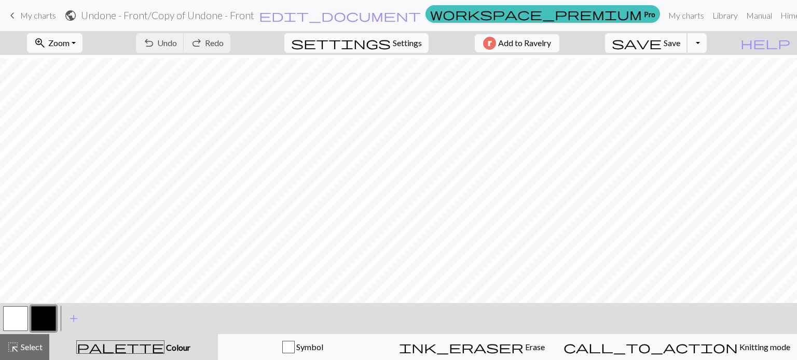
scroll to position [1330, 0]
click at [217, 41] on div "undo Undo Undo redo Redo Redo" at bounding box center [183, 43] width 110 height 24
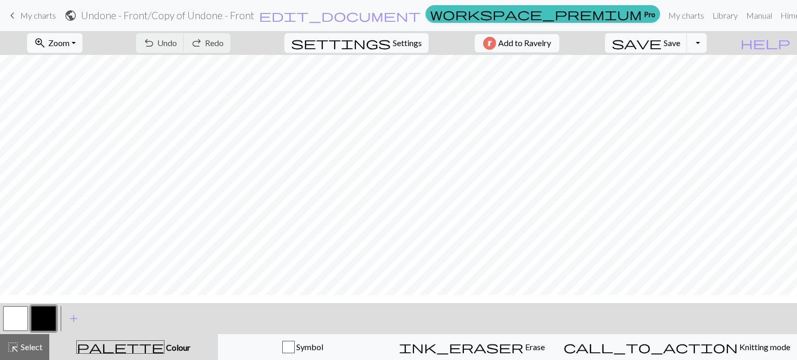
scroll to position [1278, 0]
click at [82, 37] on button "zoom_in Zoom Zoom" at bounding box center [54, 43] width 55 height 20
click at [64, 128] on button "50%" at bounding box center [68, 124] width 82 height 17
click at [220, 41] on div "undo Undo Undo redo Redo Redo" at bounding box center [183, 43] width 110 height 24
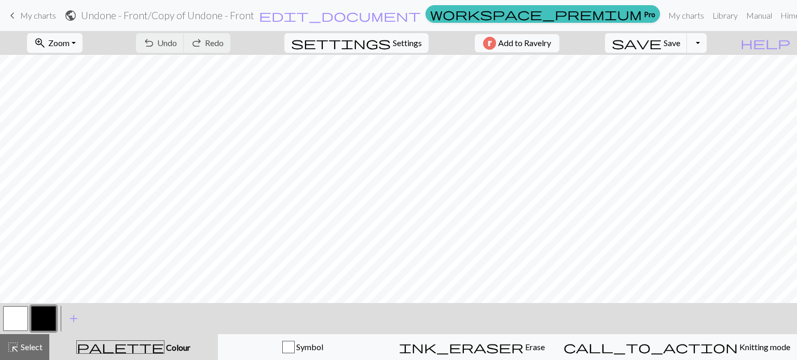
click at [220, 41] on div "undo Undo Undo redo Redo Redo" at bounding box center [183, 43] width 110 height 24
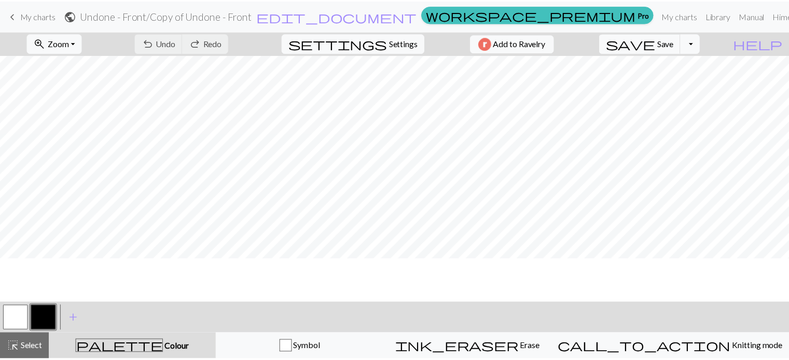
scroll to position [583, 0]
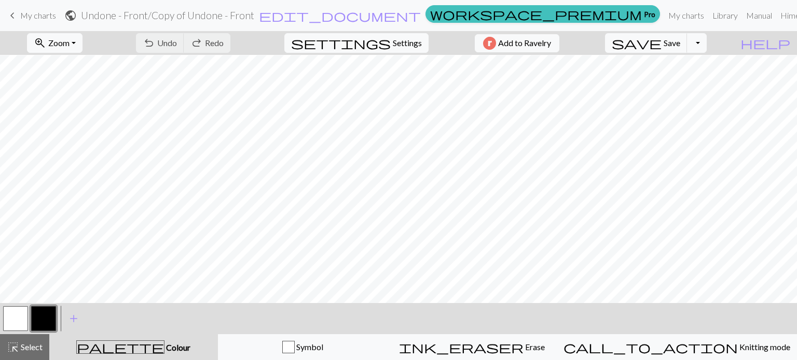
click at [213, 42] on div "undo Undo Undo redo Redo Redo" at bounding box center [183, 43] width 110 height 24
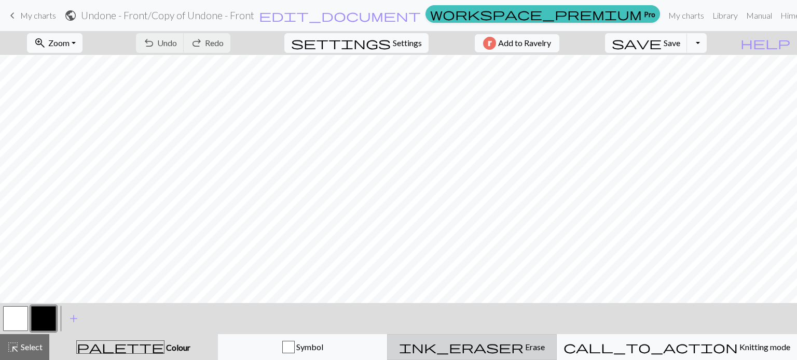
click at [510, 346] on span "ink_eraser" at bounding box center [461, 347] width 124 height 15
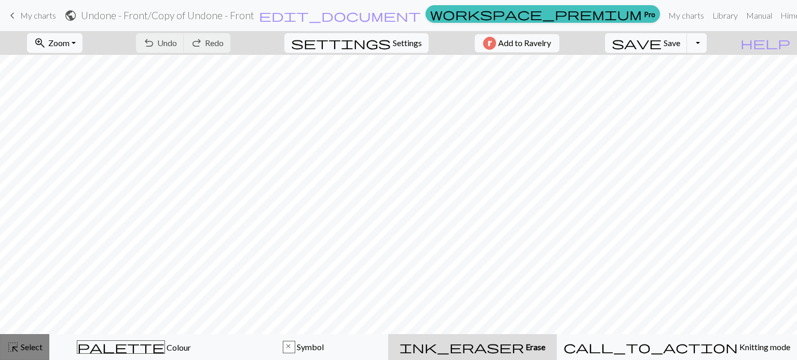
click at [19, 350] on span "highlight_alt" at bounding box center [13, 347] width 12 height 15
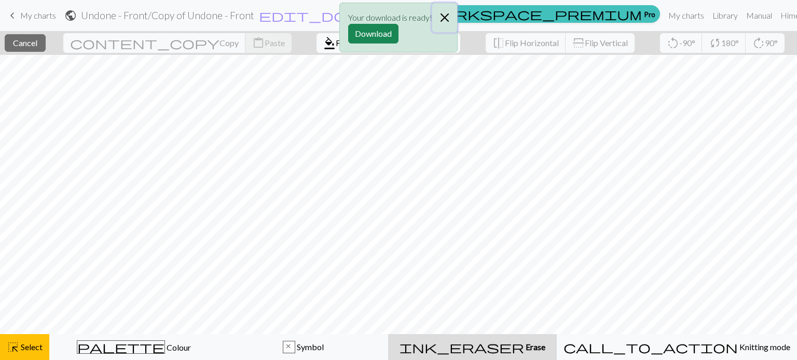
drag, startPoint x: 49, startPoint y: 16, endPoint x: 446, endPoint y: 18, distance: 397.3
click at [446, 18] on button "Close" at bounding box center [444, 17] width 25 height 29
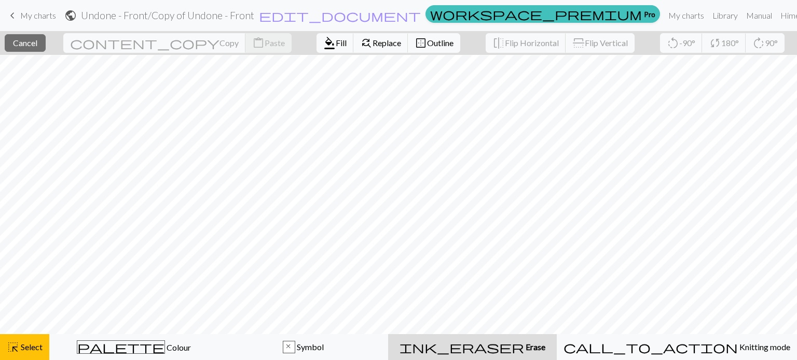
click at [25, 15] on span "My charts" at bounding box center [38, 15] width 36 height 10
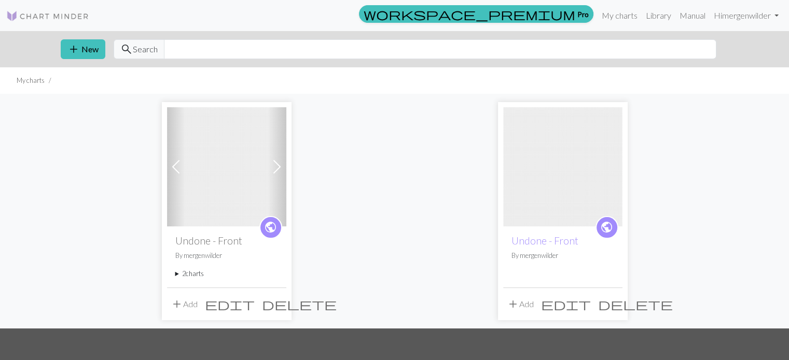
click at [255, 302] on span "edit" at bounding box center [230, 304] width 50 height 15
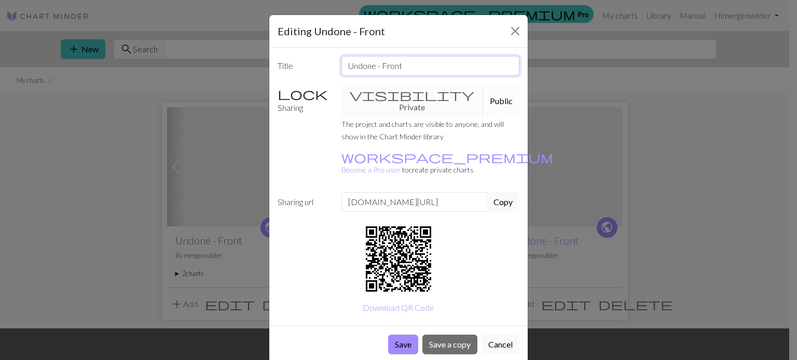
drag, startPoint x: 377, startPoint y: 68, endPoint x: 430, endPoint y: 69, distance: 53.4
click at [430, 69] on input "Undone - Front" at bounding box center [430, 66] width 178 height 20
type input "Undone"
click at [407, 335] on button "Save" at bounding box center [403, 345] width 30 height 20
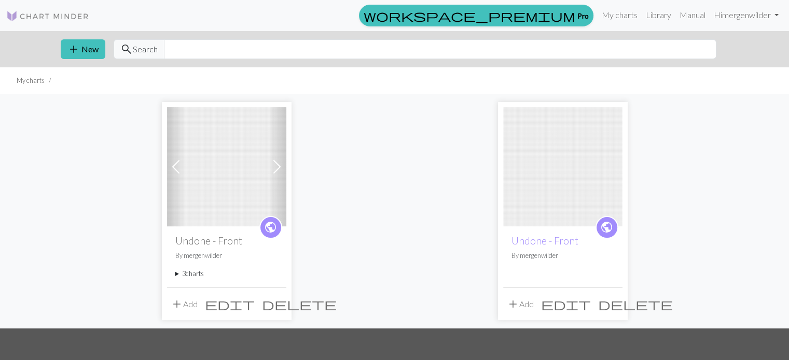
click at [184, 277] on summary "3 charts" at bounding box center [226, 274] width 103 height 10
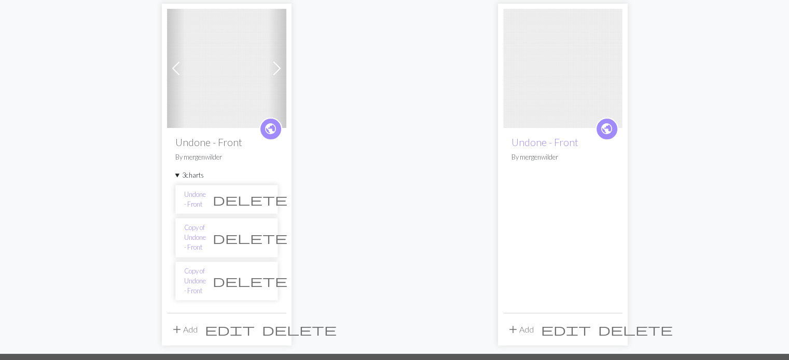
scroll to position [104, 0]
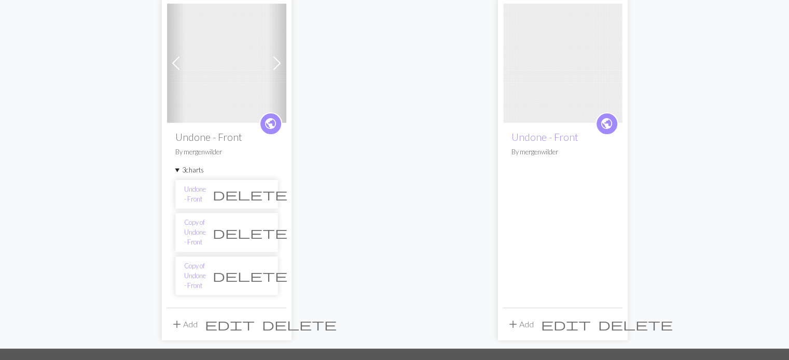
click at [261, 231] on span "delete" at bounding box center [250, 233] width 75 height 15
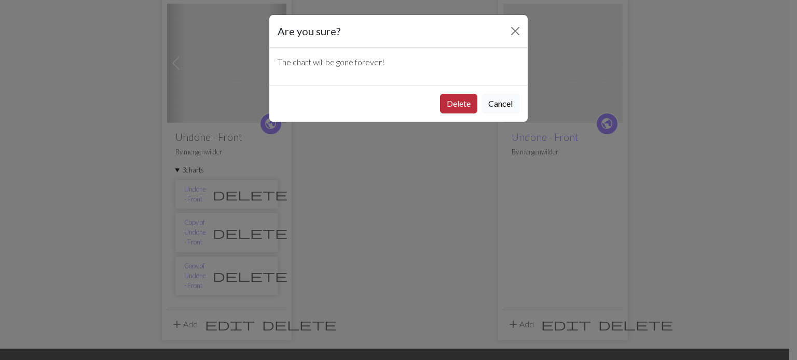
click at [448, 103] on button "Delete" at bounding box center [458, 104] width 37 height 20
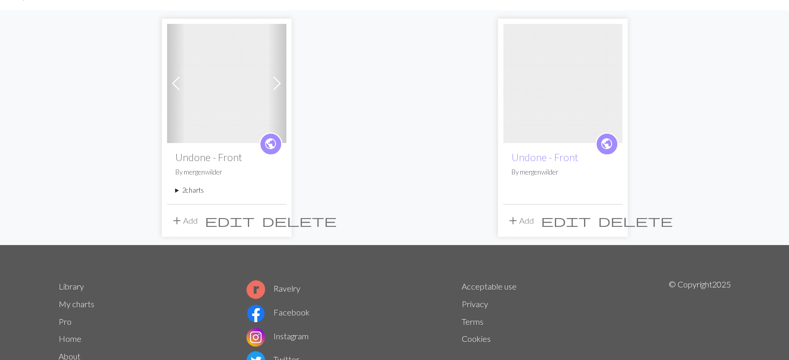
scroll to position [52, 0]
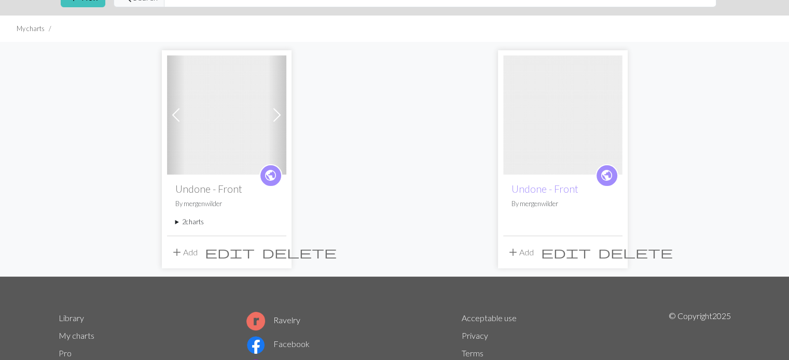
click at [176, 222] on summary "2 charts" at bounding box center [226, 222] width 103 height 10
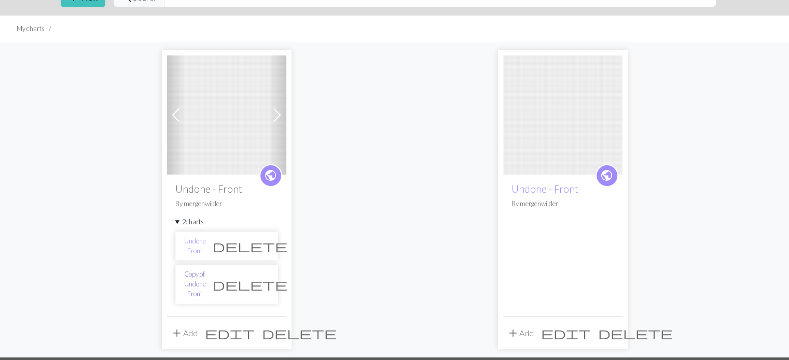
click at [202, 277] on link "Copy of Undone - Front" at bounding box center [195, 285] width 22 height 30
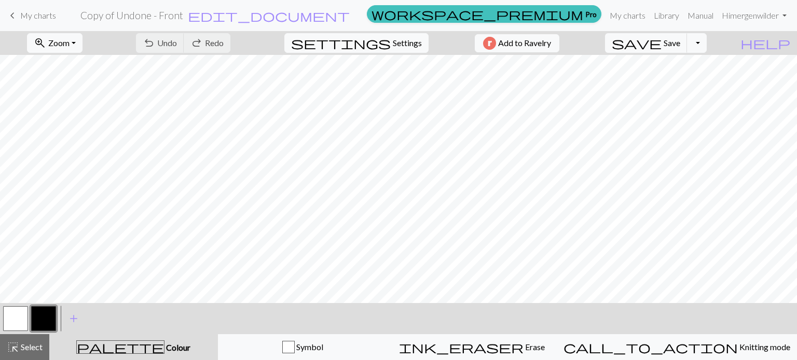
click at [183, 16] on h2 "Copy of Undone - Front" at bounding box center [131, 15] width 103 height 12
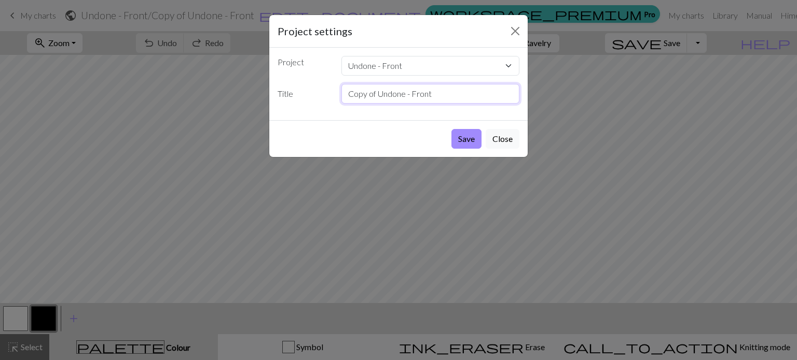
click at [383, 99] on input "Copy of Undone - Front" at bounding box center [430, 94] width 178 height 20
drag, startPoint x: 450, startPoint y: 96, endPoint x: 358, endPoint y: 90, distance: 91.5
click at [358, 90] on input "Copy of Undone - Front" at bounding box center [430, 94] width 178 height 20
drag, startPoint x: 410, startPoint y: 65, endPoint x: 405, endPoint y: 65, distance: 5.2
click at [409, 64] on select "Undone - Front Undone - Front" at bounding box center [430, 66] width 178 height 20
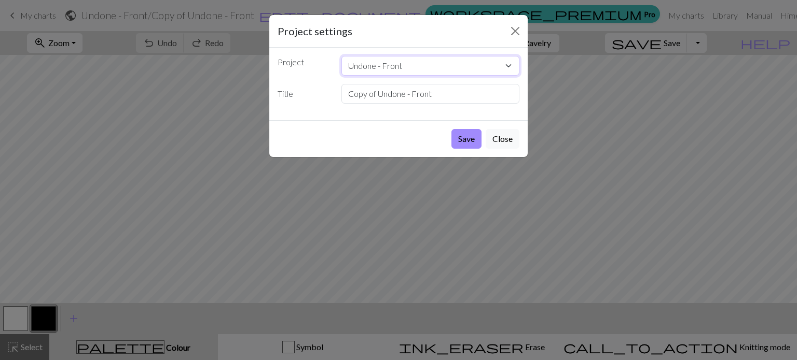
click at [341, 56] on select "Undone - Front Undone - Front" at bounding box center [430, 66] width 178 height 20
drag, startPoint x: 445, startPoint y: 97, endPoint x: 433, endPoint y: 97, distance: 13.0
click at [445, 97] on input "Copy of Undone - Front" at bounding box center [430, 94] width 178 height 20
click at [416, 96] on input "Copy of Undone - Front" at bounding box center [430, 94] width 178 height 20
click at [396, 96] on input "Copy of Undone - Front" at bounding box center [430, 94] width 178 height 20
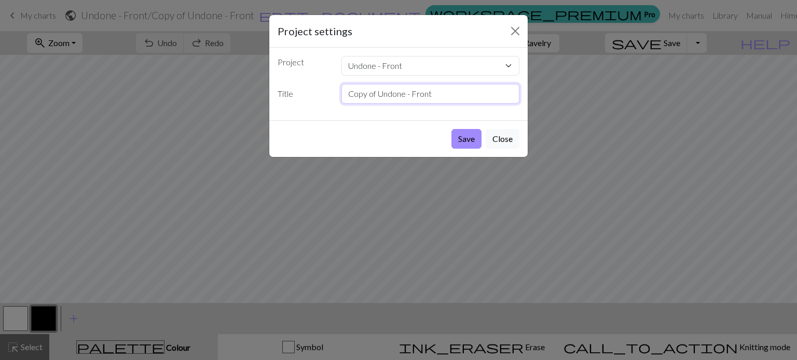
click at [369, 94] on input "Copy of Undone - Front" at bounding box center [430, 94] width 178 height 20
drag, startPoint x: 461, startPoint y: 102, endPoint x: 425, endPoint y: 95, distance: 36.5
click at [461, 102] on input "Copy of Undone - Front" at bounding box center [430, 94] width 178 height 20
click at [416, 93] on input "Copy of Undone - Front" at bounding box center [430, 94] width 178 height 20
drag, startPoint x: 440, startPoint y: 97, endPoint x: 305, endPoint y: 95, distance: 134.9
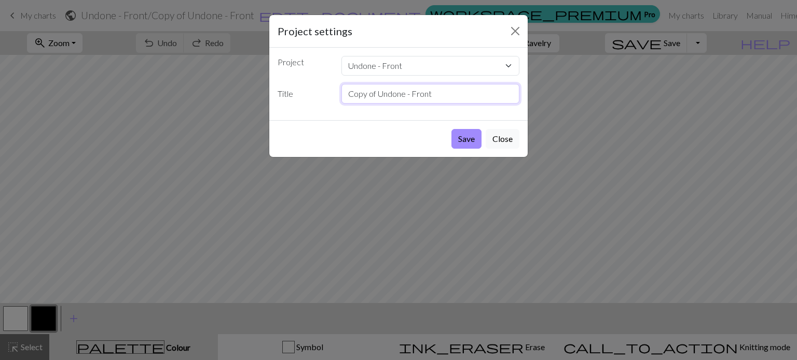
click at [305, 95] on div "Title Copy of Undone - Front" at bounding box center [398, 94] width 254 height 20
type input "Back"
click at [465, 129] on button "Save" at bounding box center [466, 139] width 30 height 20
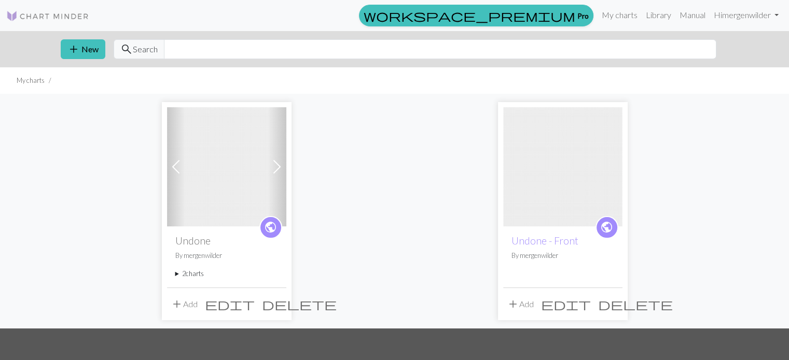
click at [182, 275] on summary "2 charts" at bounding box center [226, 274] width 103 height 10
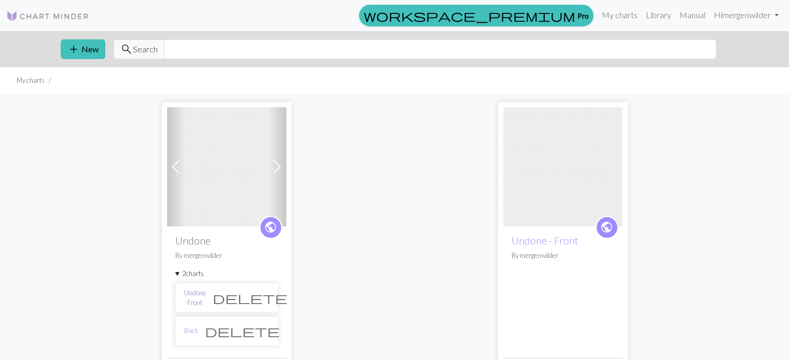
click at [206, 298] on link "Undone - Front" at bounding box center [195, 298] width 22 height 20
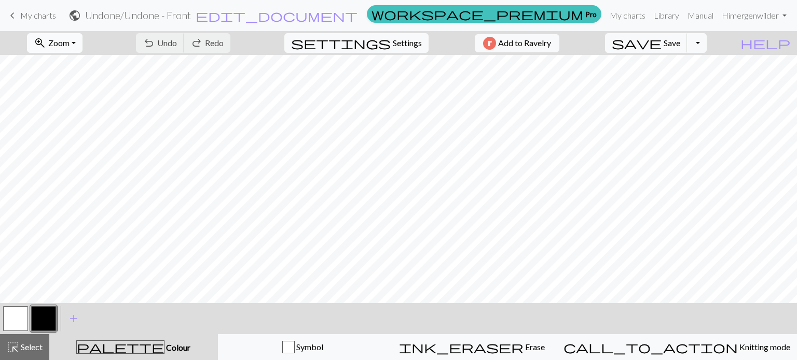
click at [82, 48] on button "zoom_in Zoom Zoom" at bounding box center [54, 43] width 55 height 20
click at [78, 143] on button "100%" at bounding box center [68, 141] width 82 height 17
click at [82, 42] on button "zoom_in Zoom Zoom" at bounding box center [54, 43] width 55 height 20
click at [63, 123] on button "50%" at bounding box center [68, 124] width 82 height 17
click at [82, 40] on button "zoom_in Zoom Zoom" at bounding box center [54, 43] width 55 height 20
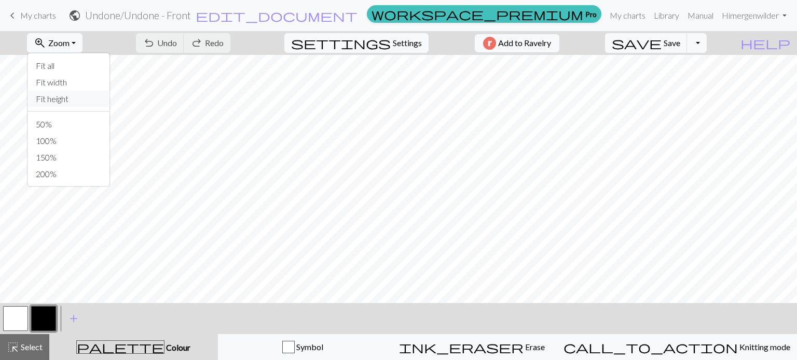
click at [73, 97] on button "Fit height" at bounding box center [68, 99] width 82 height 17
click at [82, 45] on button "zoom_in Zoom Zoom" at bounding box center [54, 43] width 55 height 20
click at [64, 84] on button "Fit width" at bounding box center [68, 82] width 82 height 17
click at [82, 41] on button "zoom_in Zoom Zoom" at bounding box center [54, 43] width 55 height 20
click at [54, 152] on button "150%" at bounding box center [68, 157] width 82 height 17
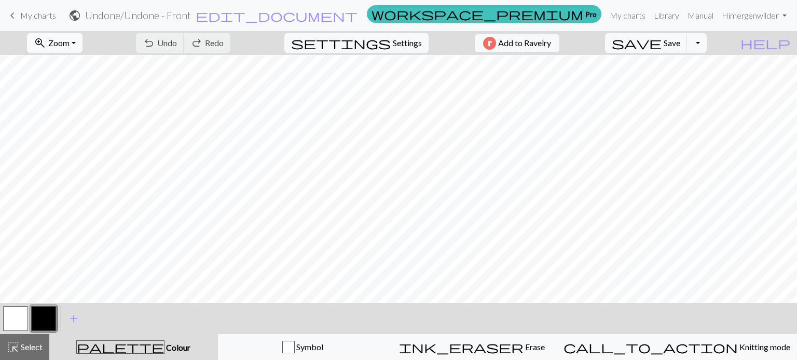
click at [82, 39] on button "zoom_in Zoom Zoom" at bounding box center [54, 43] width 55 height 20
click at [58, 124] on button "50%" at bounding box center [68, 124] width 82 height 17
drag, startPoint x: 26, startPoint y: 345, endPoint x: 41, endPoint y: 335, distance: 18.7
click at [26, 345] on span "Select" at bounding box center [30, 347] width 23 height 10
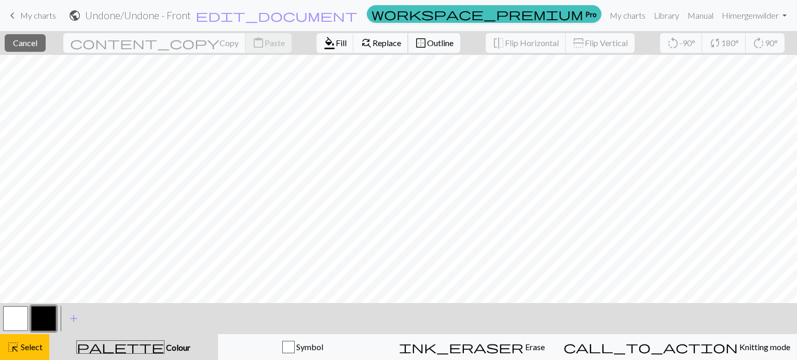
click at [372, 46] on span "Replace" at bounding box center [386, 43] width 29 height 10
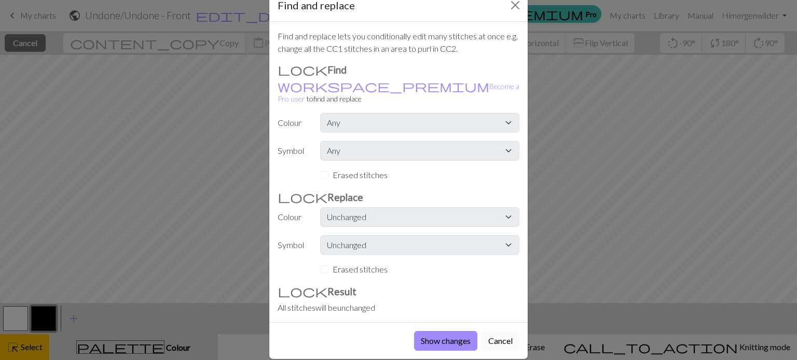
scroll to position [27, 0]
click at [494, 332] on button "Cancel" at bounding box center [500, 340] width 38 height 20
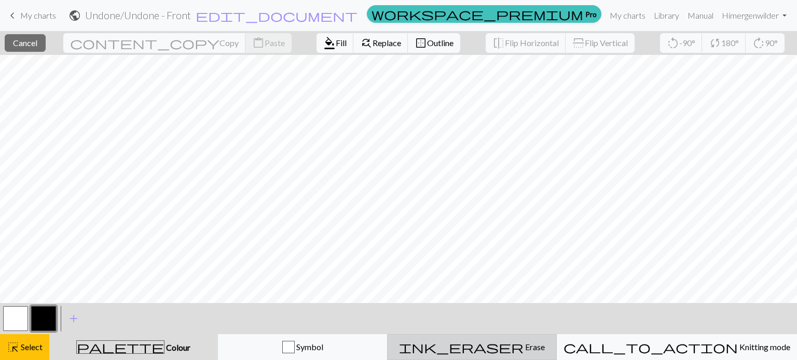
click at [502, 346] on span "ink_eraser" at bounding box center [461, 347] width 124 height 15
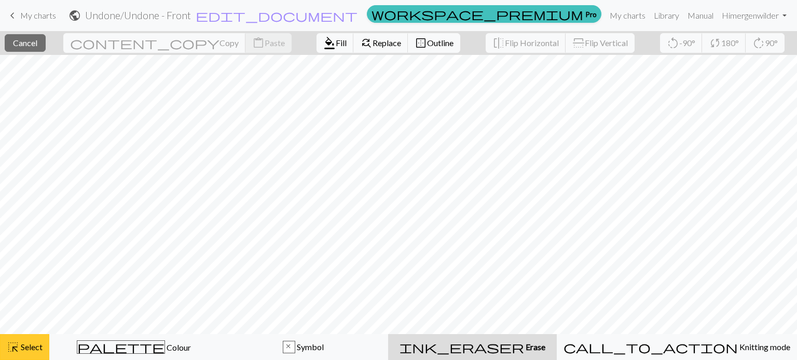
click at [35, 348] on span "Select" at bounding box center [30, 347] width 23 height 10
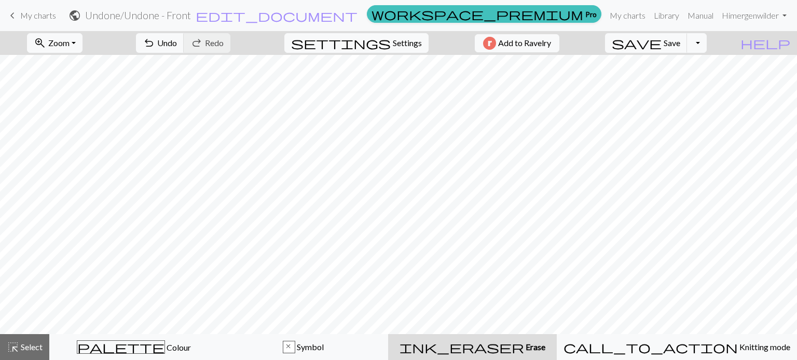
click at [504, 347] on span "ink_eraser" at bounding box center [461, 347] width 124 height 15
click at [184, 41] on button "undo Undo Undo" at bounding box center [160, 43] width 48 height 20
click at [28, 340] on button "highlight_alt Select Select" at bounding box center [24, 347] width 49 height 26
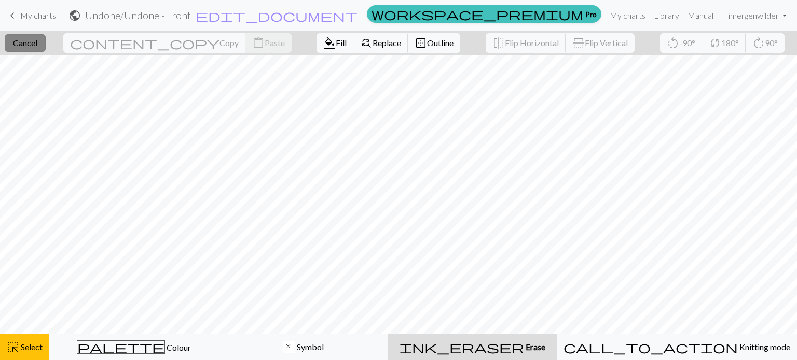
click at [44, 49] on button "close Cancel" at bounding box center [25, 43] width 41 height 18
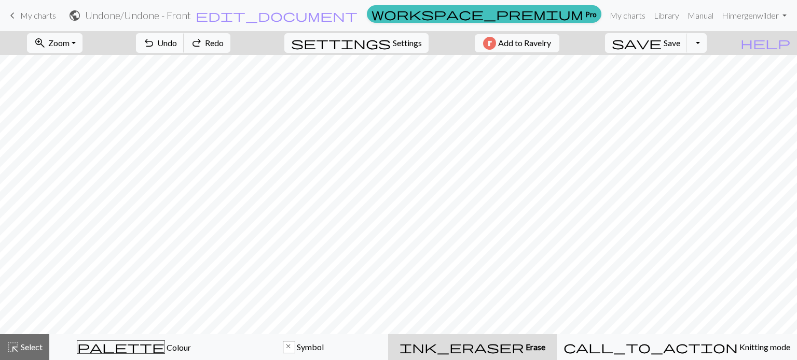
click at [155, 41] on span "undo" at bounding box center [149, 43] width 12 height 15
click at [155, 43] on span "undo" at bounding box center [149, 43] width 12 height 15
click at [199, 43] on div "undo Undo Undo redo Redo Redo" at bounding box center [183, 43] width 110 height 24
click at [22, 349] on span "Select" at bounding box center [30, 347] width 23 height 10
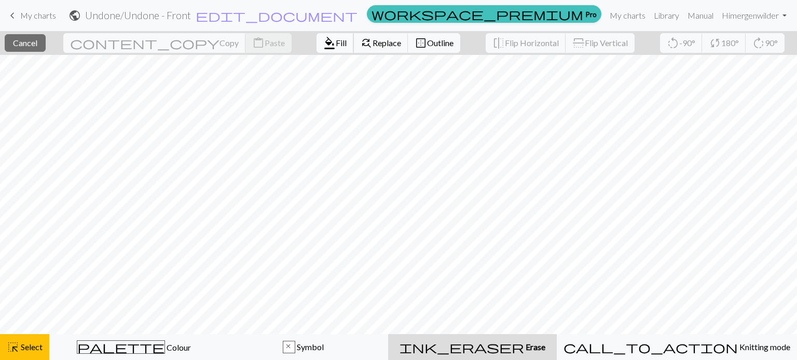
click at [336, 40] on span "Fill" at bounding box center [341, 43] width 11 height 10
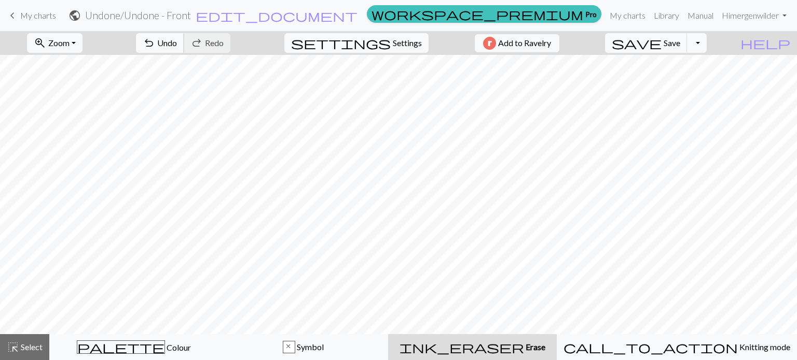
click at [184, 41] on button "undo Undo Undo" at bounding box center [160, 43] width 48 height 20
click at [550, 351] on div "ink_eraser Erase Erase" at bounding box center [472, 347] width 156 height 12
click at [0, 350] on button "highlight_alt Select Select" at bounding box center [24, 347] width 49 height 26
click at [29, 349] on span "Select" at bounding box center [30, 347] width 23 height 10
click at [155, 45] on span "undo" at bounding box center [149, 43] width 12 height 15
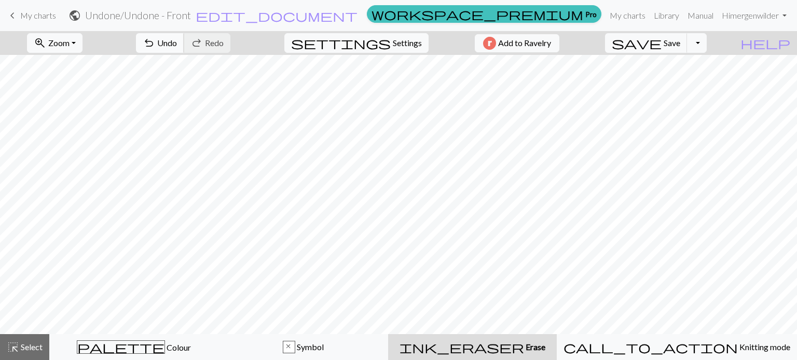
click at [177, 43] on span "Undo" at bounding box center [167, 43] width 20 height 10
click at [29, 350] on span "Select" at bounding box center [30, 347] width 23 height 10
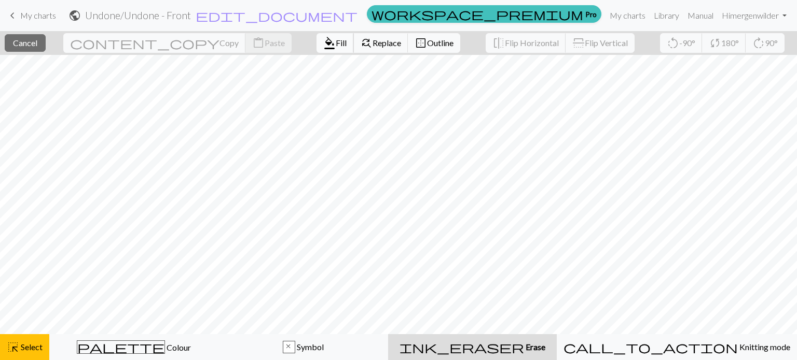
click at [336, 46] on span "Fill" at bounding box center [341, 43] width 11 height 10
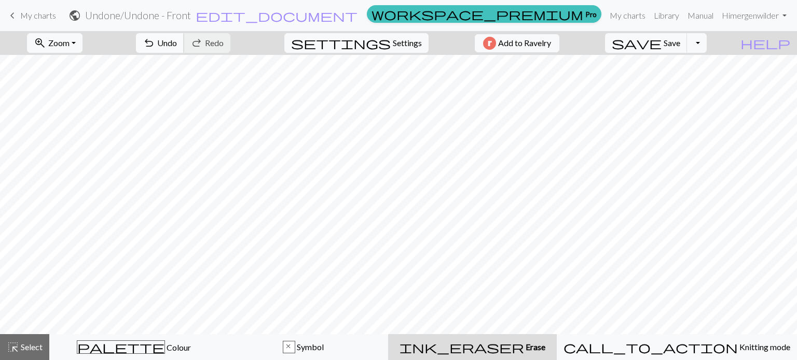
click at [155, 38] on span "undo" at bounding box center [149, 43] width 12 height 15
click at [10, 337] on button "highlight_alt Select Select" at bounding box center [24, 347] width 49 height 26
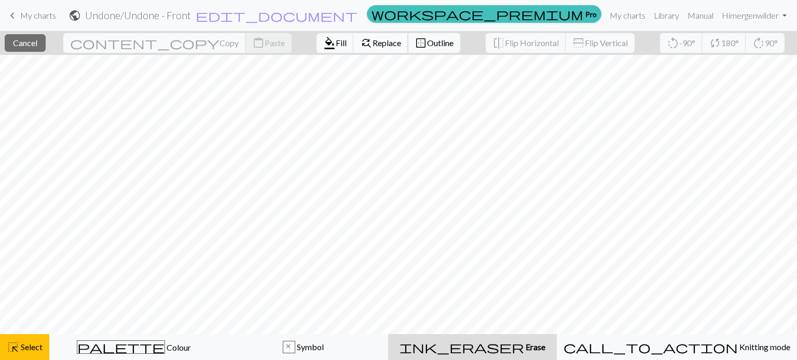
click at [372, 43] on span "Replace" at bounding box center [386, 43] width 29 height 10
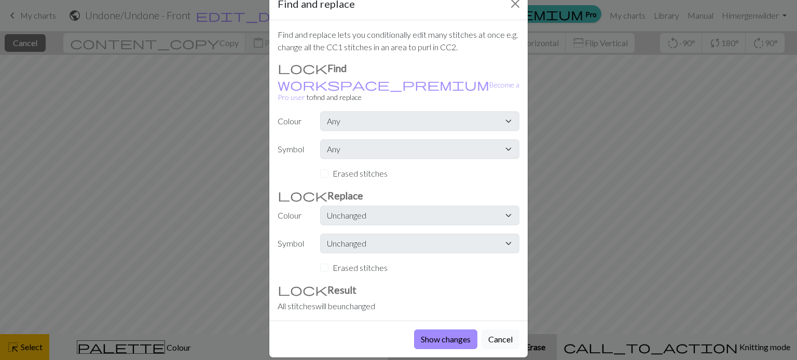
click at [325, 262] on div "Erased stitches" at bounding box center [419, 268] width 199 height 12
click at [501, 332] on button "Cancel" at bounding box center [500, 340] width 38 height 20
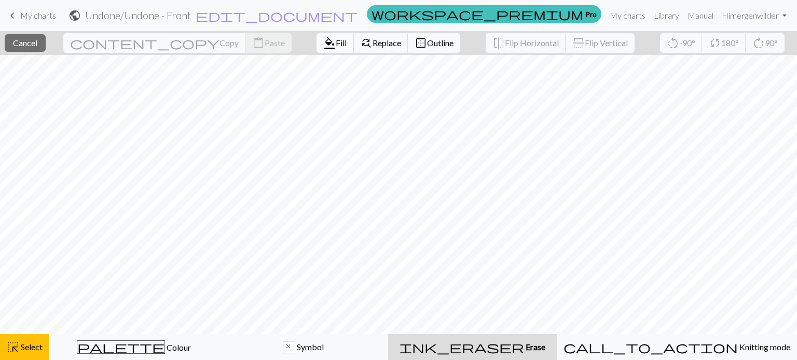
click at [323, 49] on span "format_color_fill" at bounding box center [329, 43] width 12 height 15
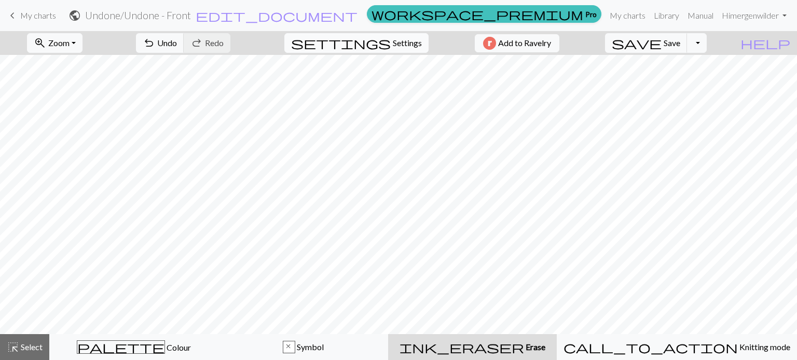
click at [396, 41] on span "Settings" at bounding box center [407, 43] width 29 height 12
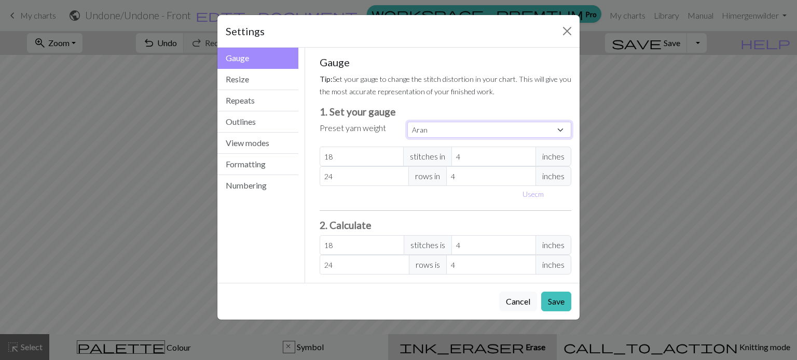
click at [430, 128] on select "Custom Square Lace Light Fingering Fingering Sport Double knit Worsted Aran Bul…" at bounding box center [489, 130] width 164 height 16
select select "worsted"
click at [407, 122] on select "Custom Square Lace Light Fingering Fingering Sport Double knit Worsted Aran Bul…" at bounding box center [489, 130] width 164 height 16
type input "20"
type input "26"
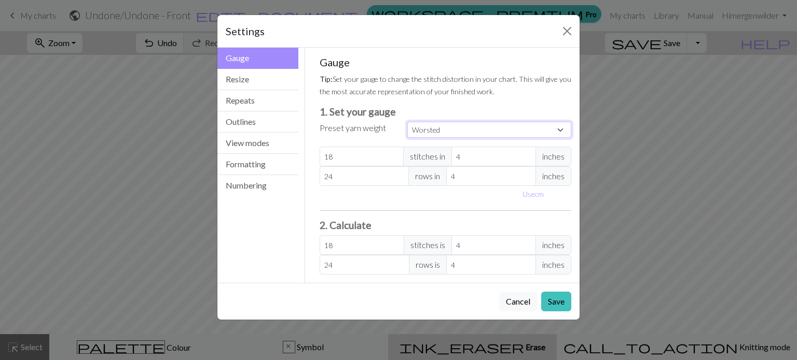
type input "20"
type input "26"
click at [245, 76] on button "Resize" at bounding box center [257, 79] width 81 height 21
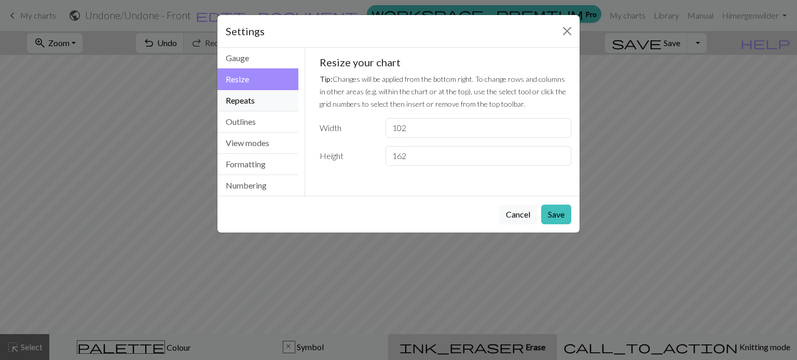
click at [241, 99] on button "Repeats" at bounding box center [257, 100] width 81 height 21
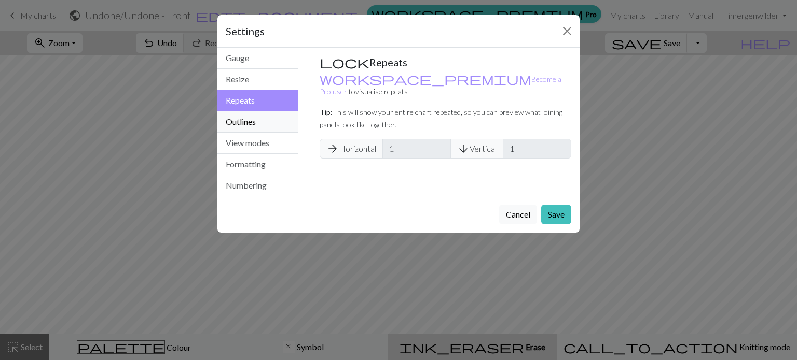
click at [236, 124] on button "Outlines" at bounding box center [257, 121] width 81 height 21
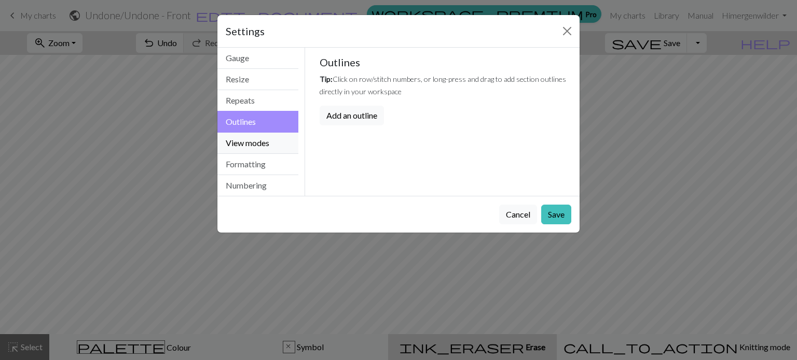
click at [235, 143] on button "View modes" at bounding box center [257, 143] width 81 height 21
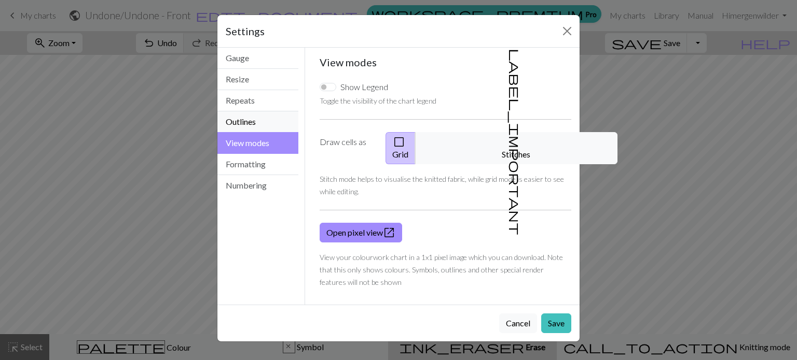
click at [240, 123] on button "Outlines" at bounding box center [257, 121] width 81 height 21
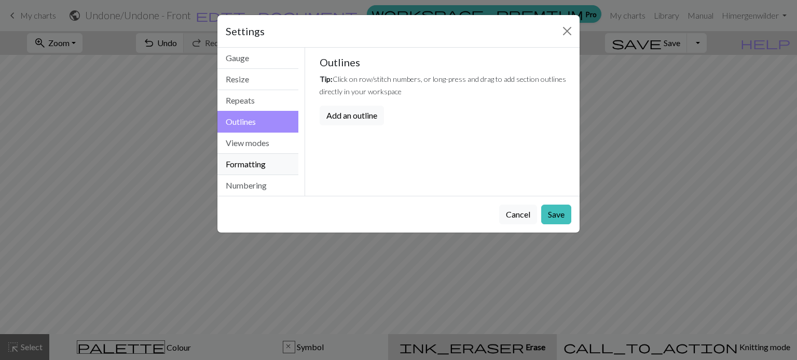
click at [244, 160] on button "Formatting" at bounding box center [257, 164] width 81 height 21
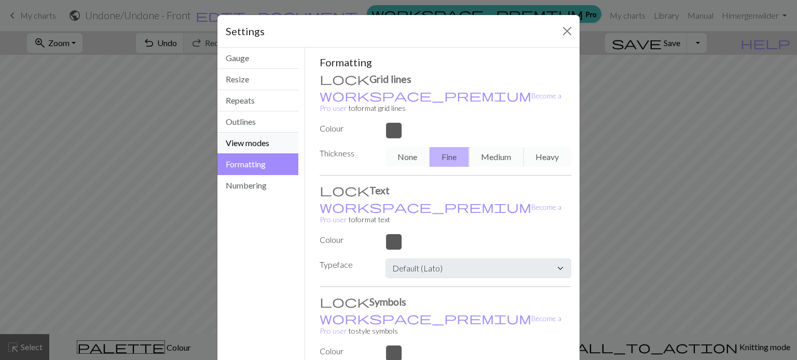
click at [240, 133] on button "View modes" at bounding box center [257, 143] width 81 height 21
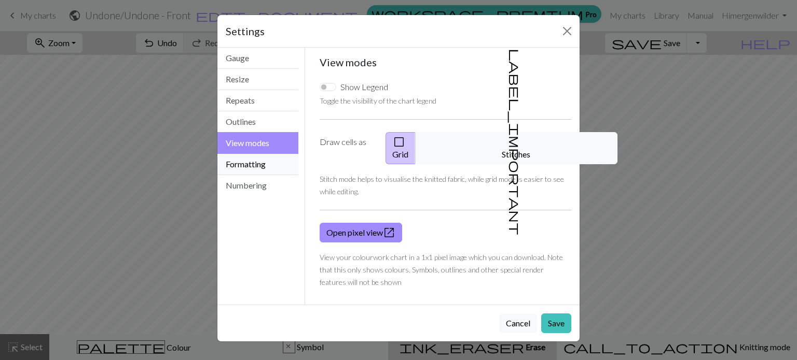
click at [232, 163] on button "Formatting" at bounding box center [257, 164] width 81 height 21
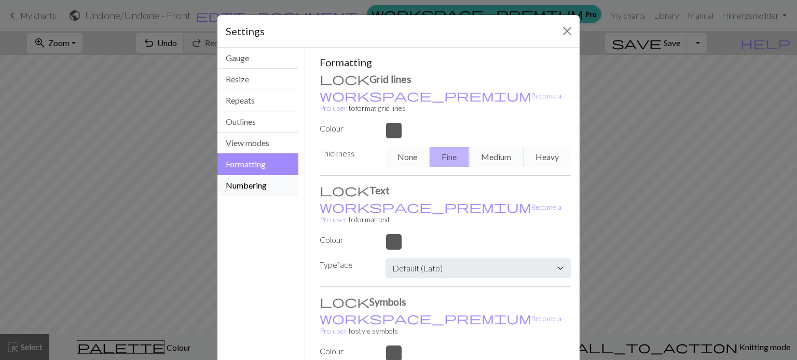
click at [276, 193] on button "Numbering" at bounding box center [257, 185] width 81 height 21
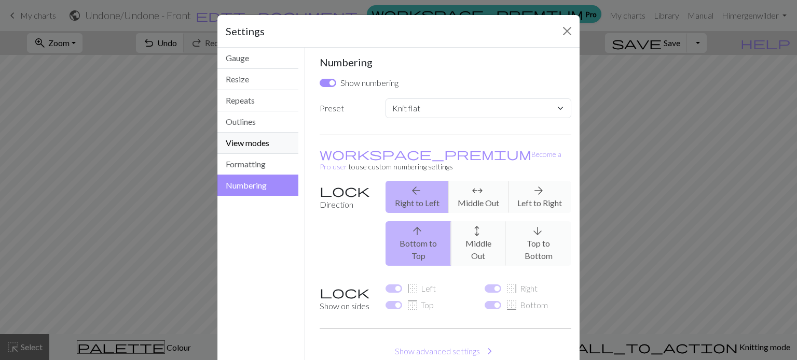
click at [268, 143] on button "View modes" at bounding box center [257, 143] width 81 height 21
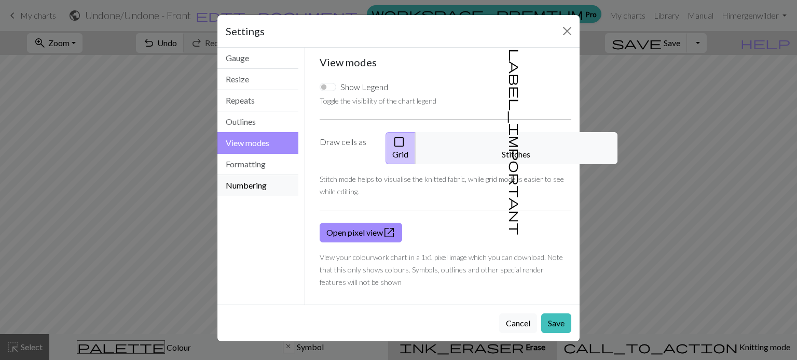
click at [253, 185] on button "Numbering" at bounding box center [257, 185] width 81 height 21
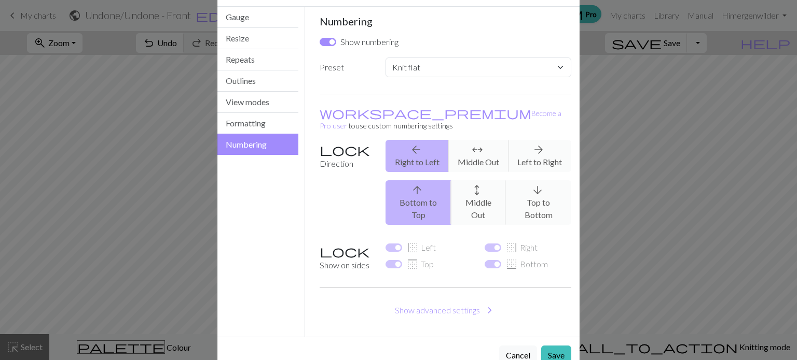
scroll to position [43, 0]
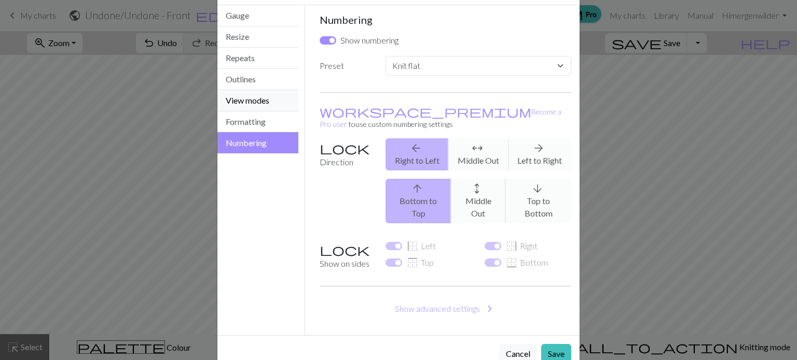
click at [243, 101] on button "View modes" at bounding box center [257, 100] width 81 height 21
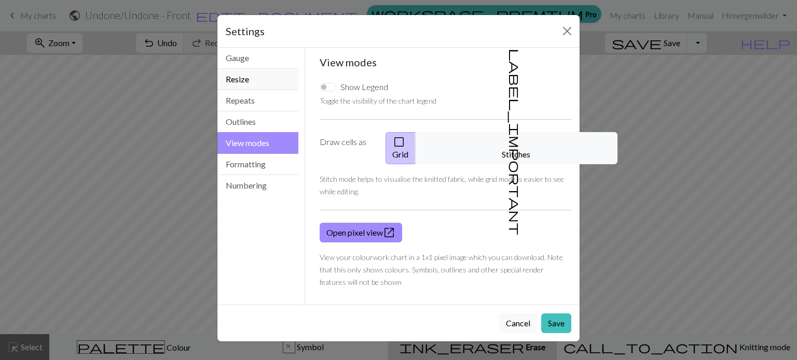
click at [239, 72] on button "Resize" at bounding box center [257, 79] width 81 height 21
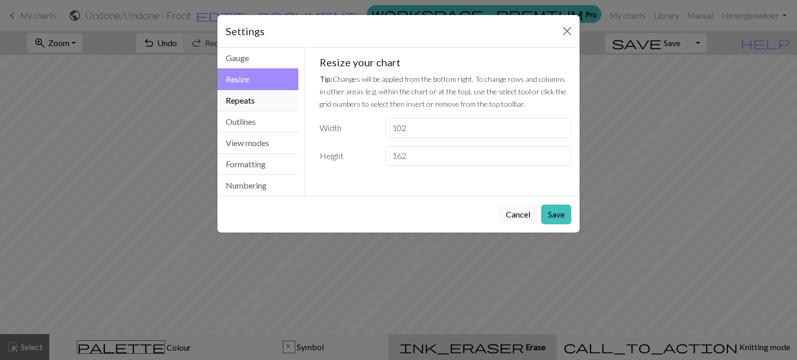
click at [243, 109] on button "Repeats" at bounding box center [257, 100] width 81 height 21
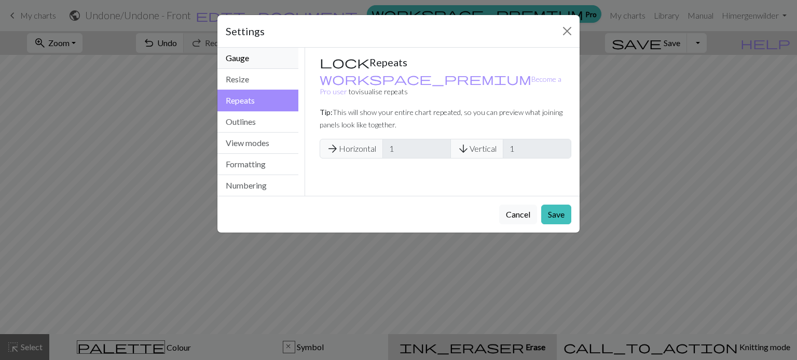
click at [242, 48] on button "Gauge" at bounding box center [257, 58] width 81 height 21
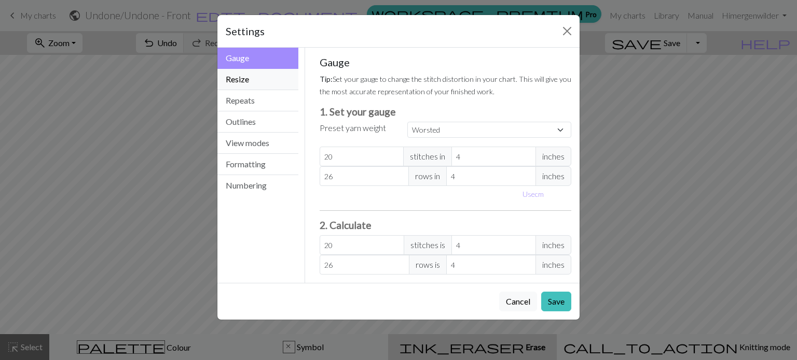
click at [233, 89] on button "Resize" at bounding box center [257, 79] width 81 height 21
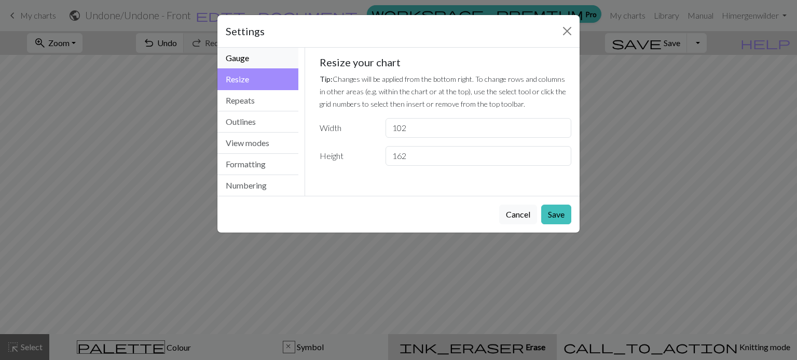
click at [224, 60] on button "Gauge" at bounding box center [257, 58] width 81 height 21
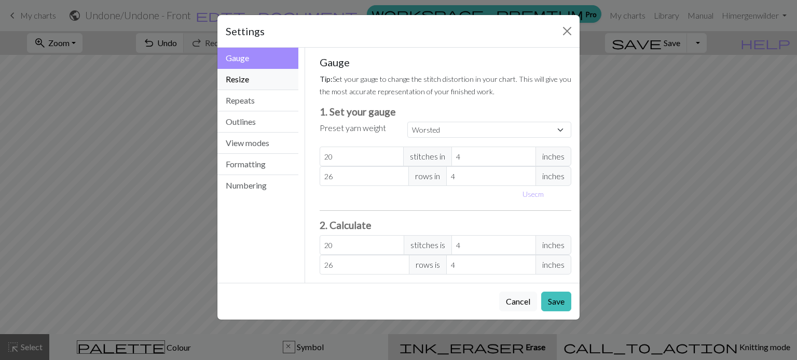
click at [245, 80] on button "Resize" at bounding box center [257, 79] width 81 height 21
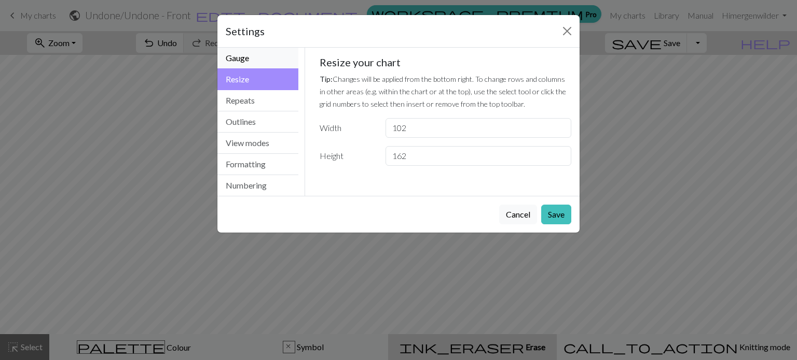
click at [243, 53] on button "Gauge" at bounding box center [257, 58] width 81 height 21
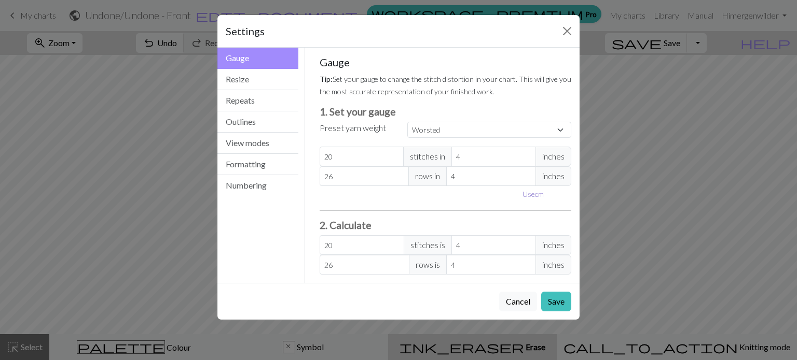
click at [524, 192] on button "Use cm" at bounding box center [533, 194] width 31 height 16
type input "10.16"
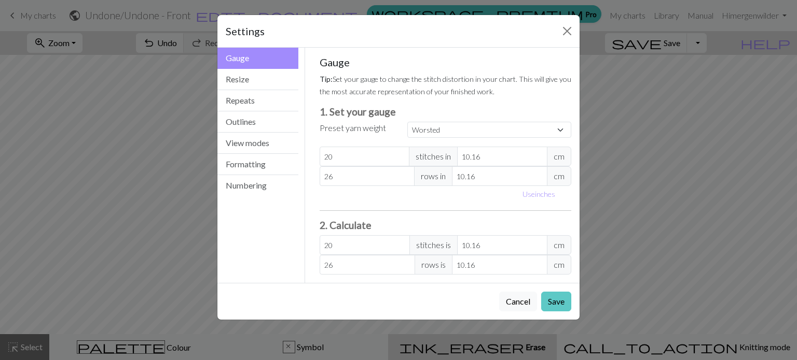
click at [556, 303] on button "Save" at bounding box center [556, 302] width 30 height 20
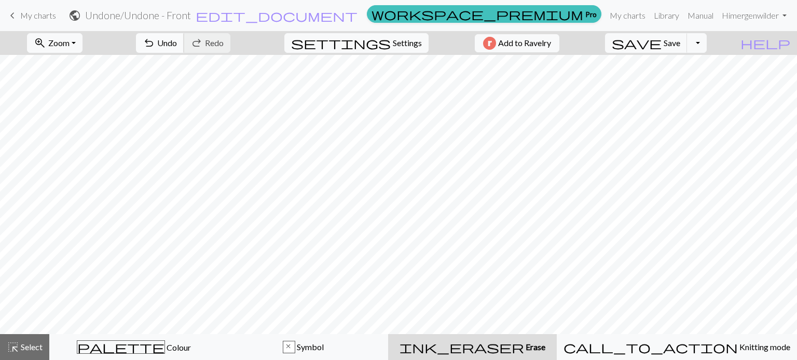
click at [155, 46] on span "undo" at bounding box center [149, 43] width 12 height 15
click at [177, 48] on span "Undo" at bounding box center [167, 43] width 20 height 10
click at [177, 43] on span "Undo" at bounding box center [167, 43] width 20 height 10
click at [396, 51] on button "settings Settings" at bounding box center [356, 43] width 144 height 20
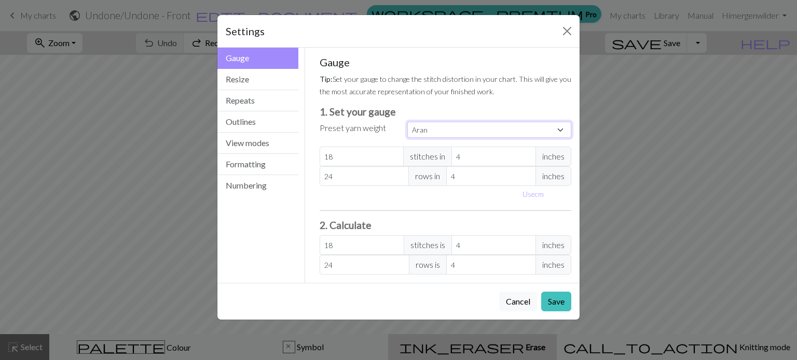
click at [436, 126] on select "Custom Square Lace Light Fingering Fingering Sport Double knit Worsted Aran Bul…" at bounding box center [489, 130] width 164 height 16
select select "worsted"
click at [407, 122] on select "Custom Square Lace Light Fingering Fingering Sport Double knit Worsted Aran Bul…" at bounding box center [489, 130] width 164 height 16
type input "20"
type input "26"
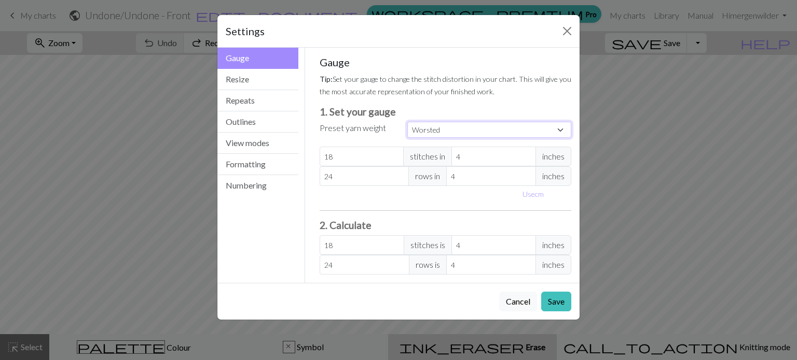
type input "20"
type input "26"
click at [555, 298] on button "Save" at bounding box center [556, 302] width 30 height 20
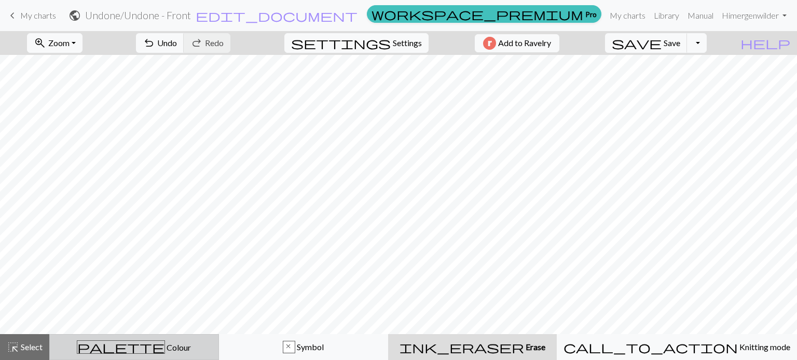
click at [189, 346] on div "palette Colour Colour" at bounding box center [134, 347] width 156 height 13
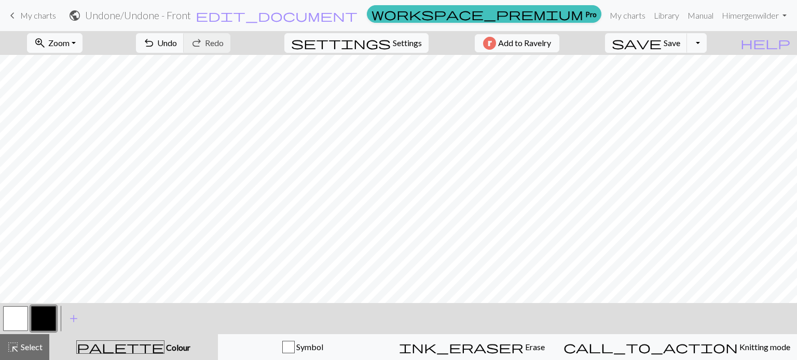
click at [23, 320] on button "button" at bounding box center [15, 318] width 25 height 25
click at [175, 351] on div "palette Colour Colour" at bounding box center [133, 347] width 156 height 13
click at [155, 45] on span "undo" at bounding box center [149, 43] width 12 height 15
click at [155, 44] on span "undo" at bounding box center [149, 43] width 12 height 15
click at [184, 44] on button "undo Undo Undo" at bounding box center [160, 43] width 48 height 20
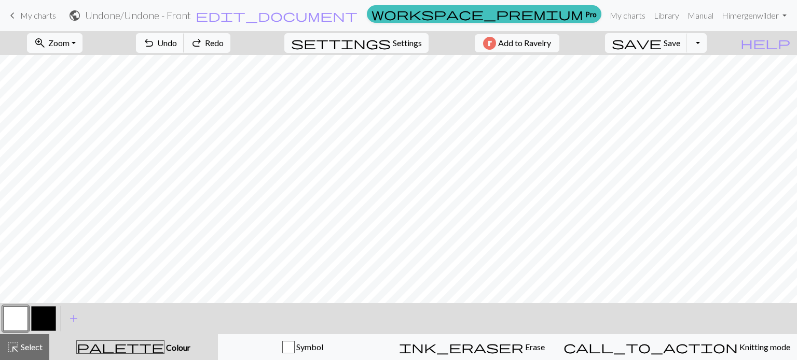
click at [184, 44] on button "undo Undo Undo" at bounding box center [160, 43] width 48 height 20
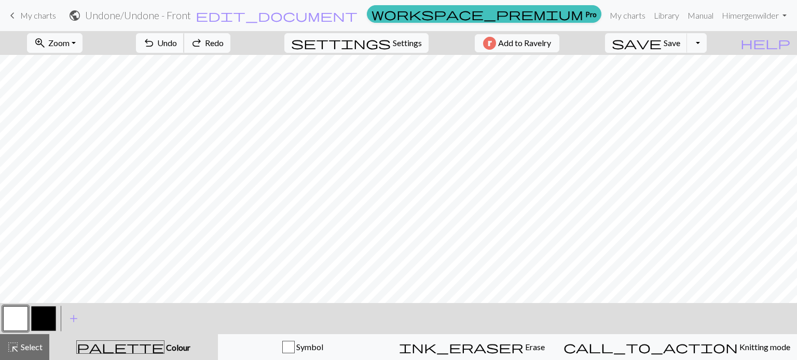
click at [184, 44] on button "undo Undo Undo" at bounding box center [160, 43] width 48 height 20
click at [204, 44] on div "undo Undo Undo redo Redo Redo" at bounding box center [183, 43] width 110 height 24
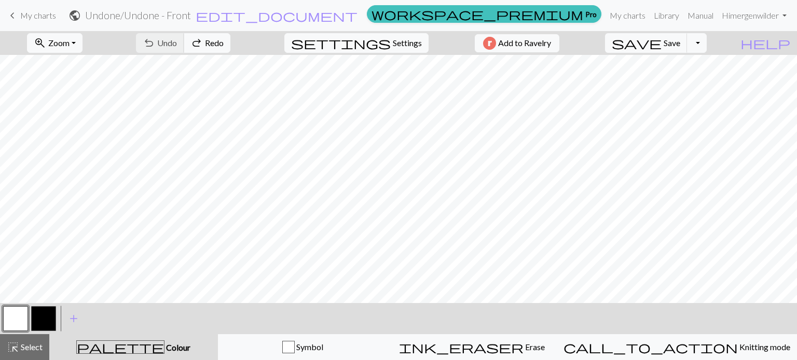
click at [204, 44] on div "undo Undo Undo redo Redo Redo" at bounding box center [183, 43] width 110 height 24
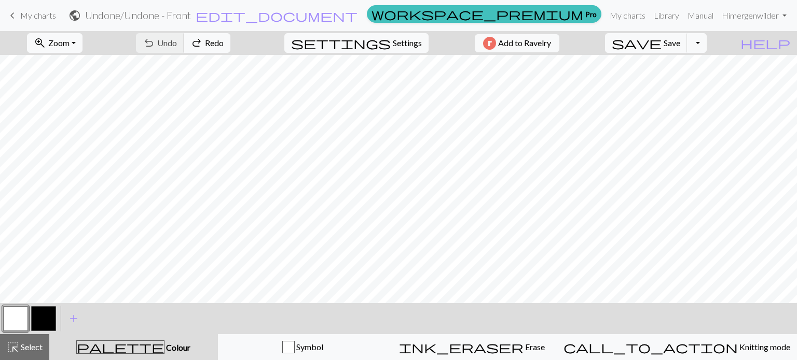
click at [204, 44] on div "undo Undo Undo redo Redo Redo" at bounding box center [183, 43] width 110 height 24
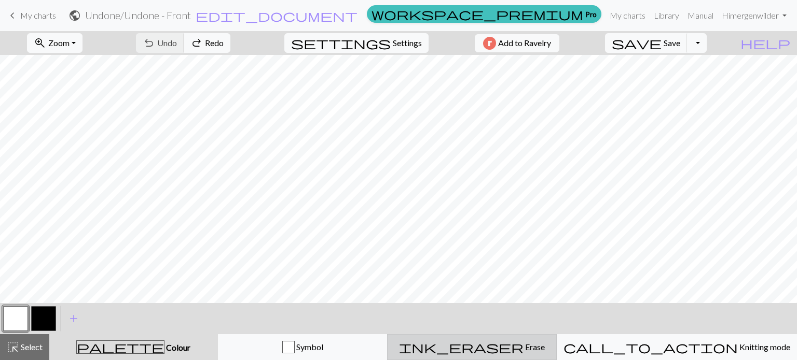
click at [533, 345] on div "ink_eraser Erase Erase" at bounding box center [472, 347] width 156 height 12
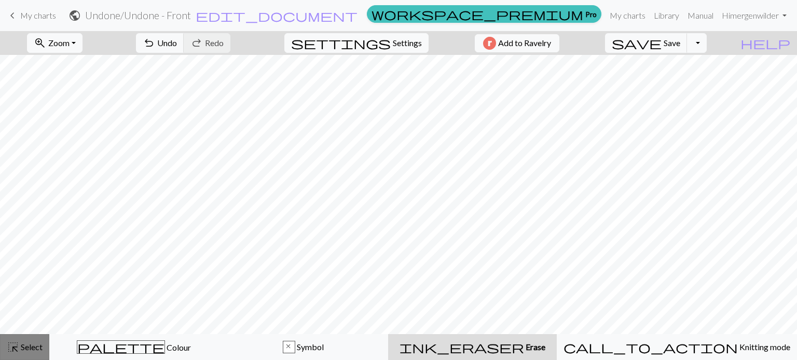
click at [20, 348] on span "Select" at bounding box center [30, 347] width 23 height 10
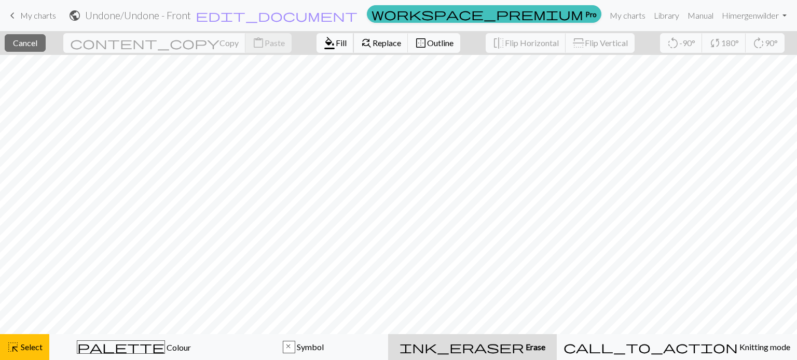
click at [336, 46] on span "Fill" at bounding box center [341, 43] width 11 height 10
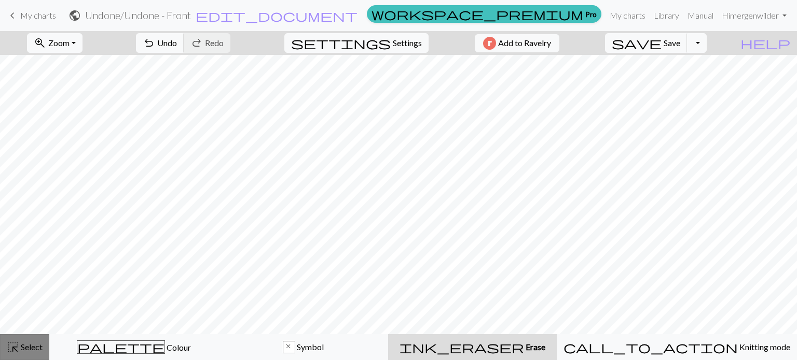
click at [31, 338] on button "highlight_alt Select Select" at bounding box center [24, 347] width 49 height 26
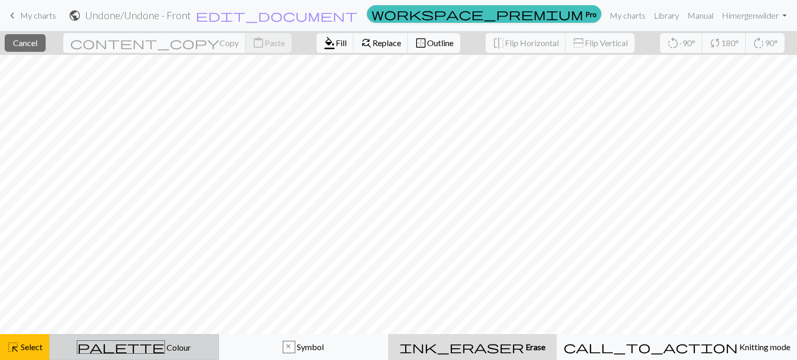
click at [192, 342] on div "palette Colour Colour" at bounding box center [134, 347] width 156 height 13
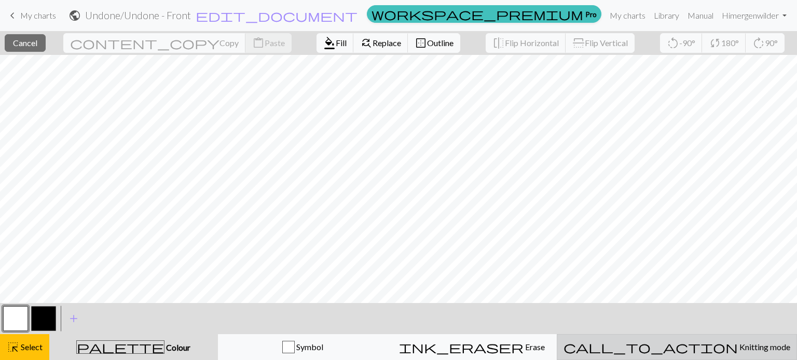
drag, startPoint x: 721, startPoint y: 325, endPoint x: 695, endPoint y: 346, distance: 33.9
click at [695, 346] on div "< > add Add a colour highlight_alt Select Select palette Colour Colour Symbol i…" at bounding box center [398, 331] width 797 height 57
click at [737, 346] on span "Knitting mode" at bounding box center [763, 347] width 52 height 10
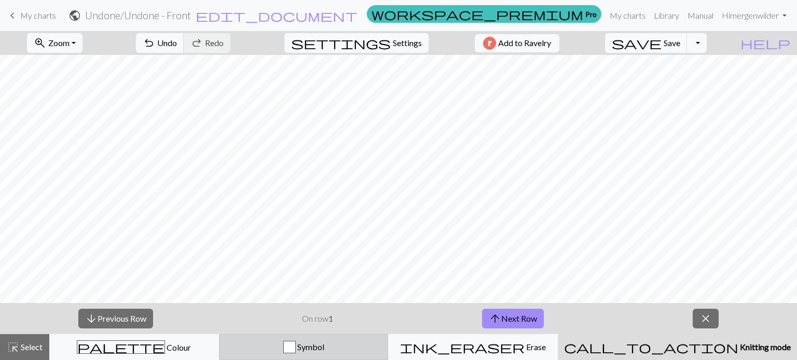
click at [355, 341] on div "Symbol" at bounding box center [304, 347] width 156 height 12
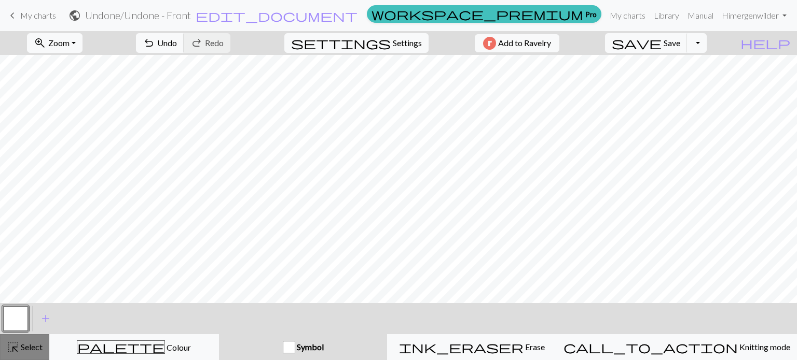
drag, startPoint x: 36, startPoint y: 352, endPoint x: 37, endPoint y: 344, distance: 8.4
click at [35, 352] on span "Select" at bounding box center [30, 347] width 23 height 10
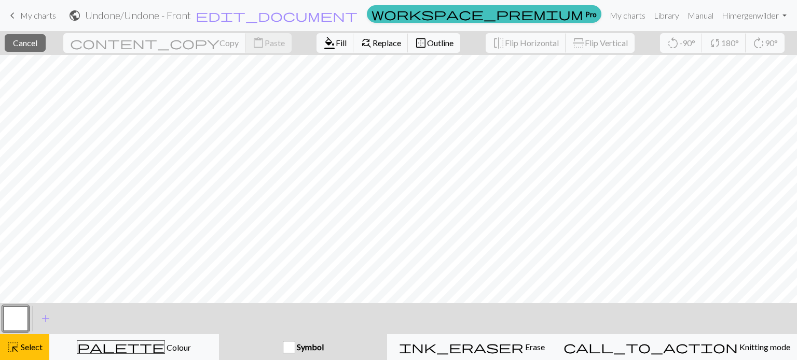
click at [14, 320] on button "button" at bounding box center [15, 318] width 25 height 25
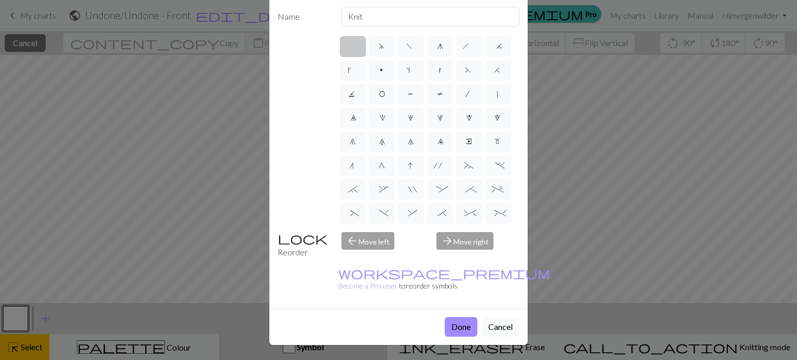
scroll to position [52, 0]
click at [450, 317] on button "Done" at bounding box center [460, 327] width 33 height 20
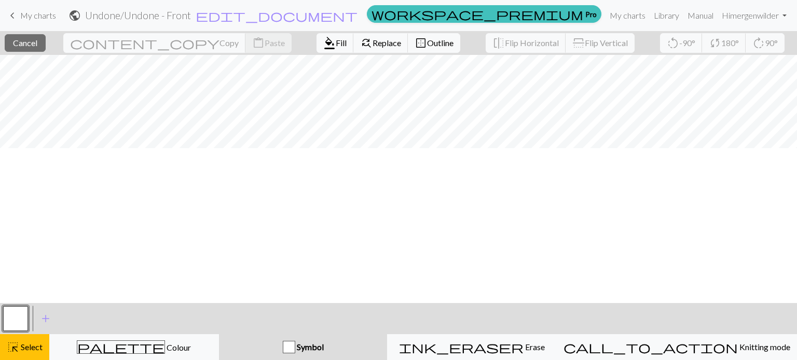
scroll to position [415, 0]
click at [37, 46] on span "Cancel" at bounding box center [25, 43] width 24 height 10
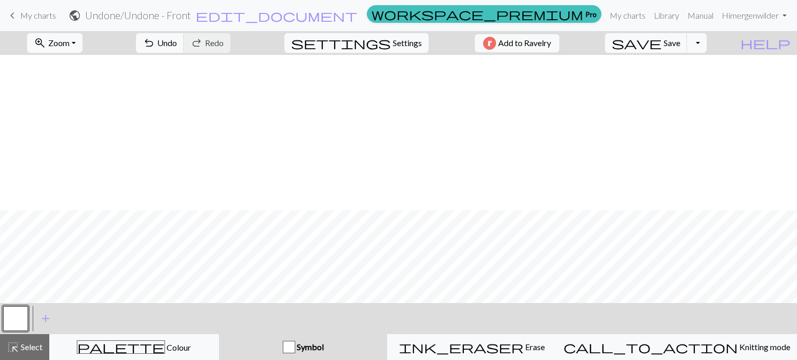
scroll to position [570, 0]
click at [341, 342] on div "Symbol" at bounding box center [303, 347] width 156 height 12
click at [19, 17] on link "keyboard_arrow_left My charts" at bounding box center [31, 16] width 50 height 18
click at [35, 15] on span "My charts" at bounding box center [38, 15] width 36 height 10
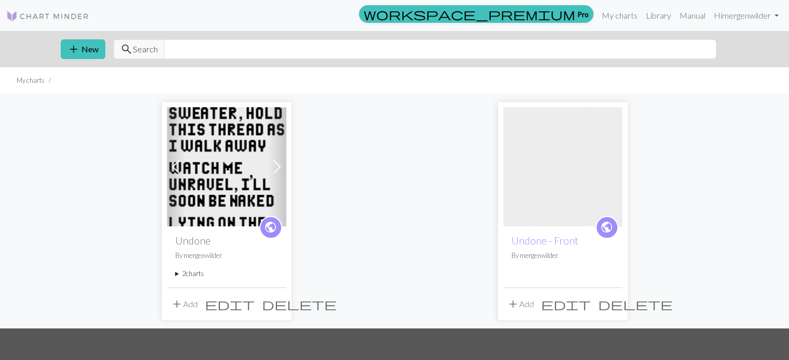
click at [179, 274] on summary "2 charts" at bounding box center [226, 274] width 103 height 10
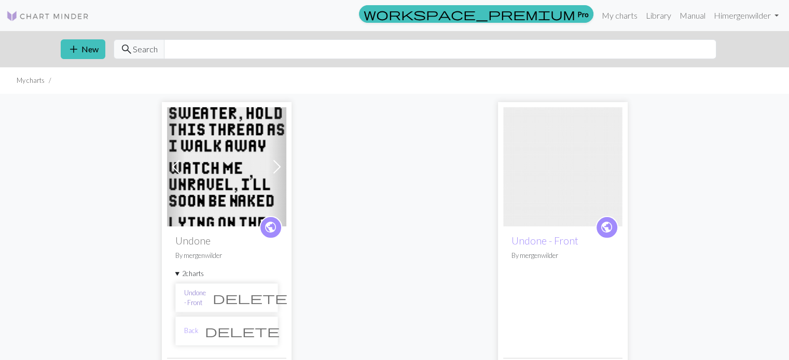
click at [206, 300] on link "Undone - Front" at bounding box center [195, 298] width 22 height 20
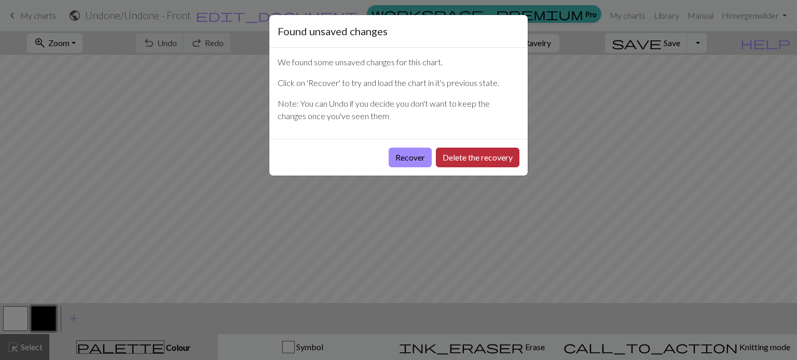
click at [466, 160] on button "Delete the recovery" at bounding box center [477, 158] width 83 height 20
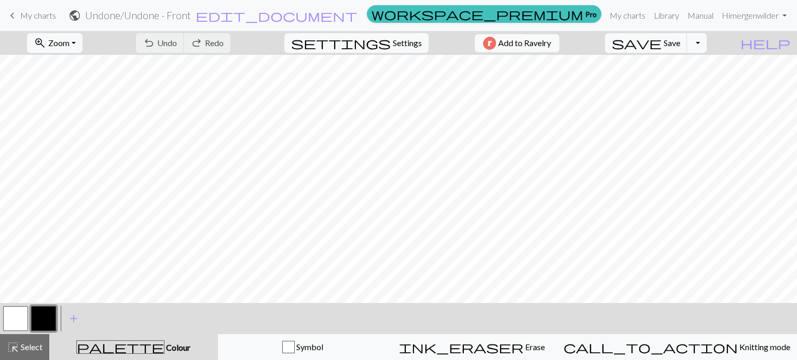
scroll to position [1400, 0]
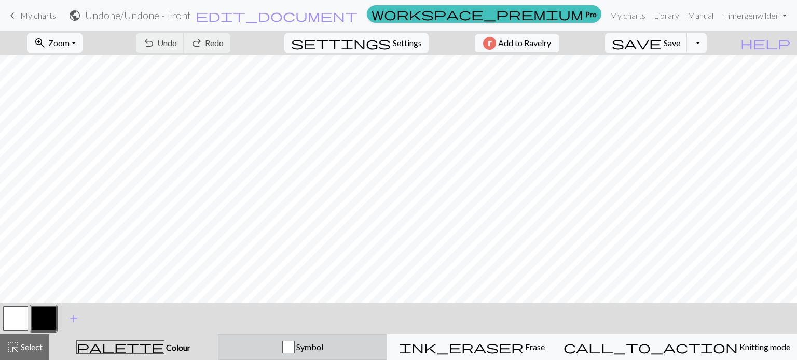
click at [295, 349] on div "button" at bounding box center [288, 347] width 12 height 12
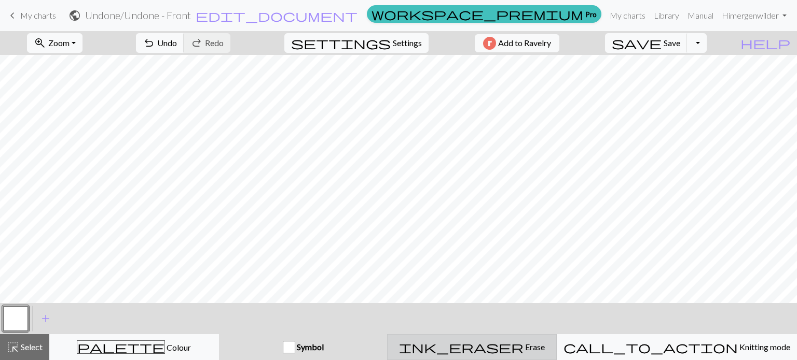
click at [463, 348] on div "ink_eraser Erase Erase" at bounding box center [472, 347] width 156 height 12
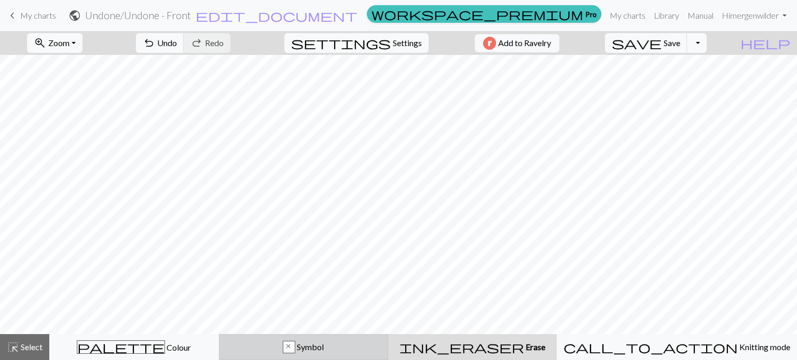
click at [325, 343] on div "x Symbol" at bounding box center [304, 347] width 156 height 12
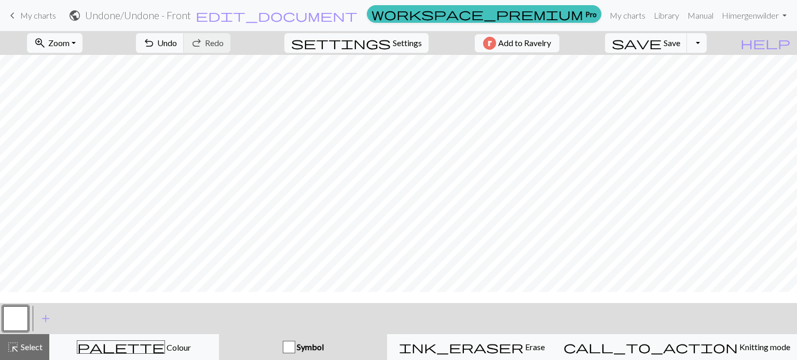
scroll to position [1019, 0]
